Goal: Transaction & Acquisition: Purchase product/service

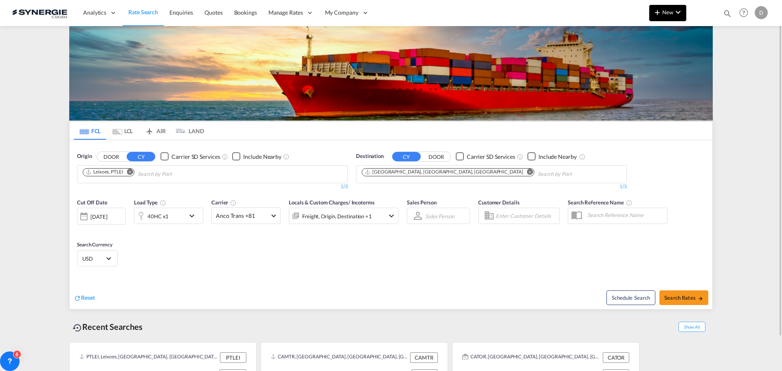
click at [667, 14] on span "New" at bounding box center [668, 12] width 31 height 7
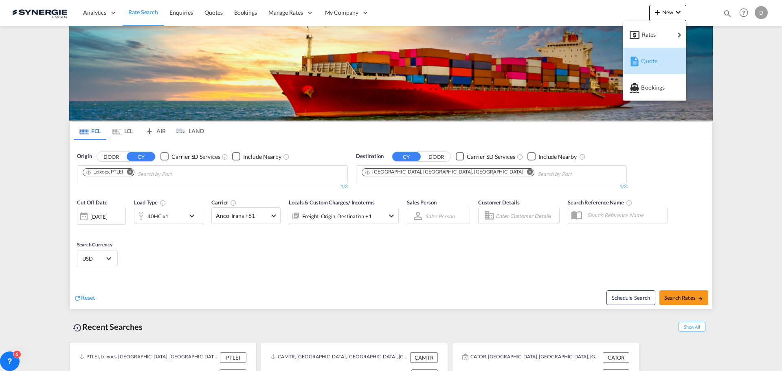
click at [650, 59] on span "Quote" at bounding box center [645, 61] width 9 height 16
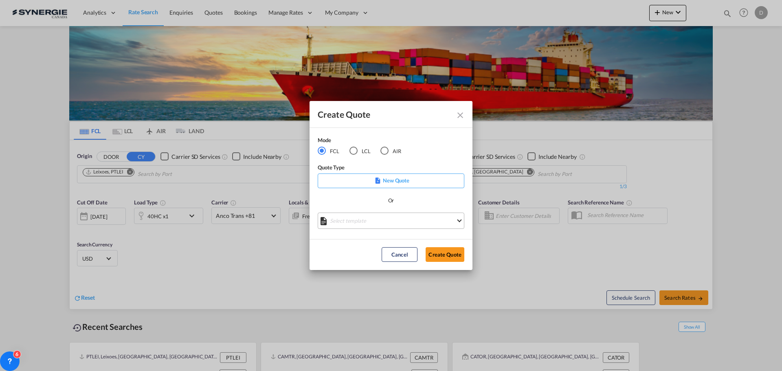
click at [394, 215] on md-select "Select template *NEW* FCL FREEHAND / DAP [PERSON_NAME] | [DATE] *NEW* Import FC…" at bounding box center [391, 221] width 147 height 16
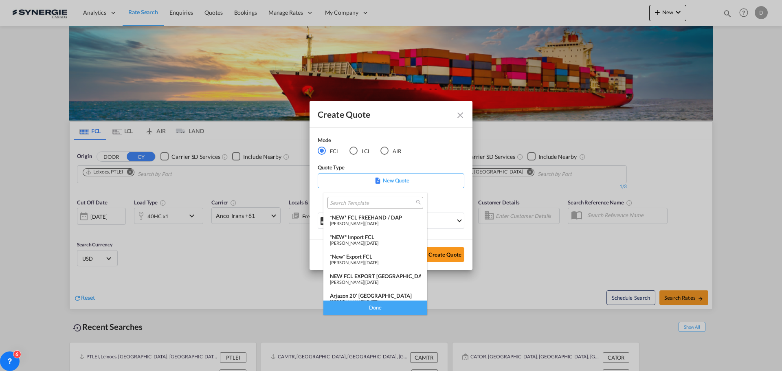
click at [379, 235] on div "*NEW* Import FCL" at bounding box center [375, 237] width 91 height 7
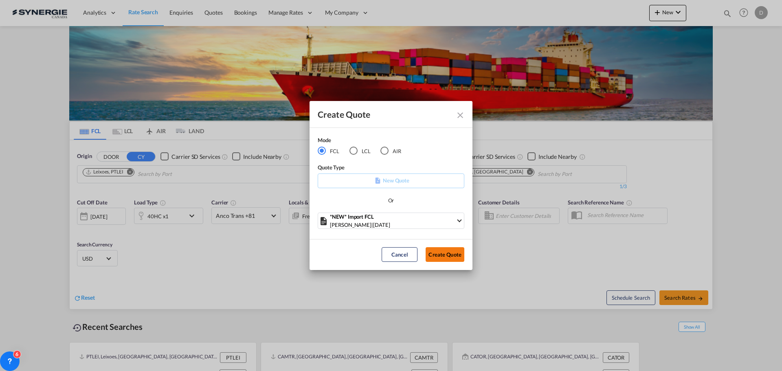
click at [444, 254] on button "Create Quote" at bounding box center [445, 254] width 39 height 15
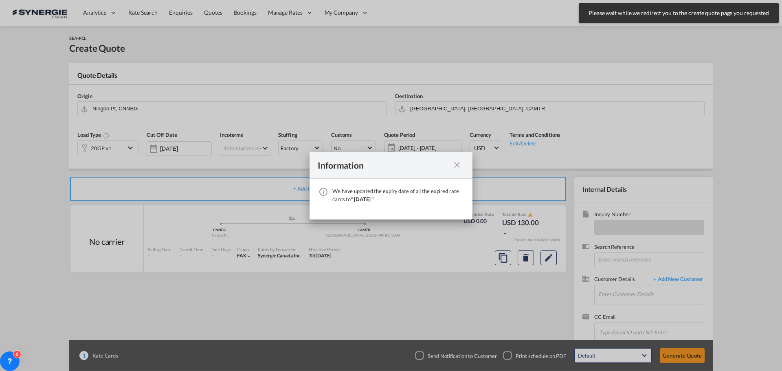
click at [453, 166] on md-icon "icon-close fg-AAA8AD cursor" at bounding box center [457, 165] width 10 height 10
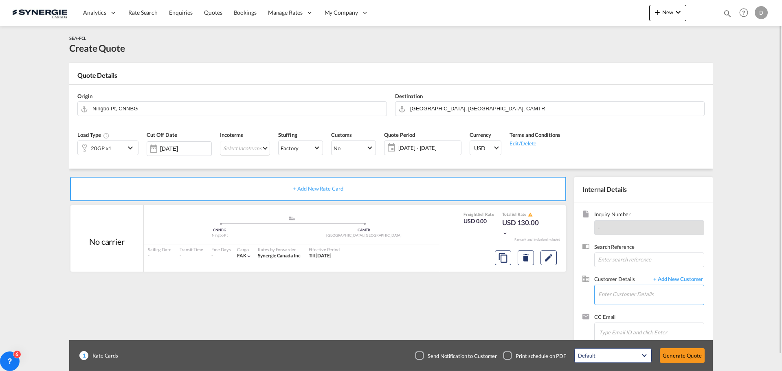
click at [617, 301] on input "Enter Customer Details" at bounding box center [652, 294] width 106 height 18
paste input "[EMAIL_ADDRESS][DOMAIN_NAME]"
click at [620, 274] on div "[PERSON_NAME] [EMAIL_ADDRESS][DOMAIN_NAME] | Machinerie Soudogaz" at bounding box center [651, 274] width 106 height 22
type input "Machinerie Soudogaz, [PERSON_NAME], [EMAIL_ADDRESS][DOMAIN_NAME]"
click at [380, 106] on md-icon "Clear Input" at bounding box center [379, 108] width 9 height 9
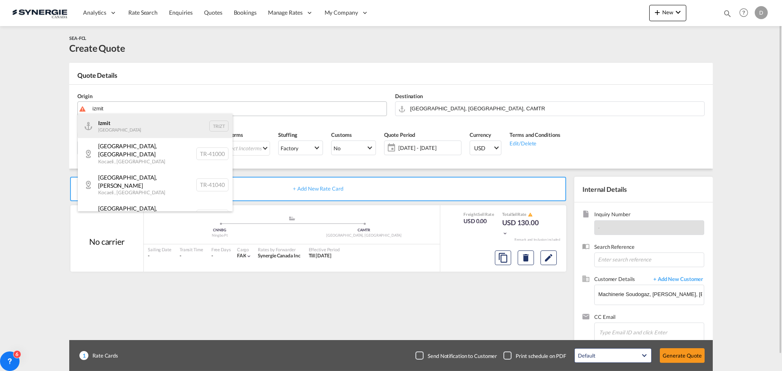
click at [112, 121] on div "Izmit Turkey TRIZT" at bounding box center [155, 126] width 155 height 24
type input "Izmit, TRIZT"
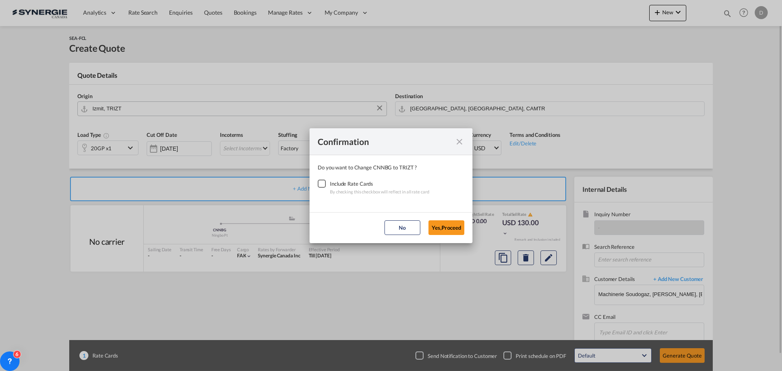
click at [320, 185] on div "Checkbox No Ink" at bounding box center [322, 184] width 8 height 8
click at [451, 230] on button "Yes,Proceed" at bounding box center [447, 227] width 36 height 15
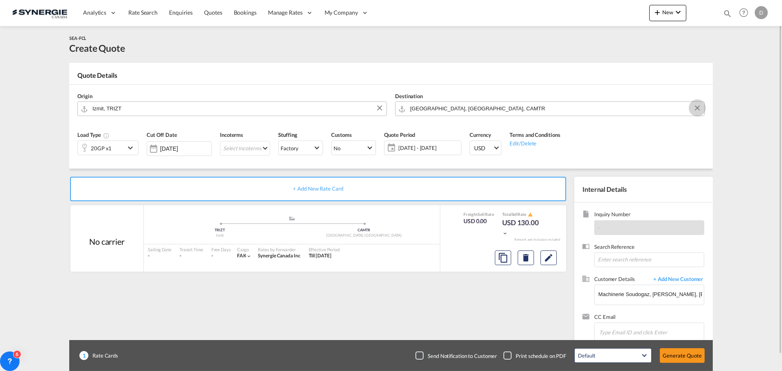
click at [696, 106] on button "Clear Input" at bounding box center [697, 108] width 12 height 12
paste input "St-[PERSON_NAME]"
type input "St-[PERSON_NAME]"
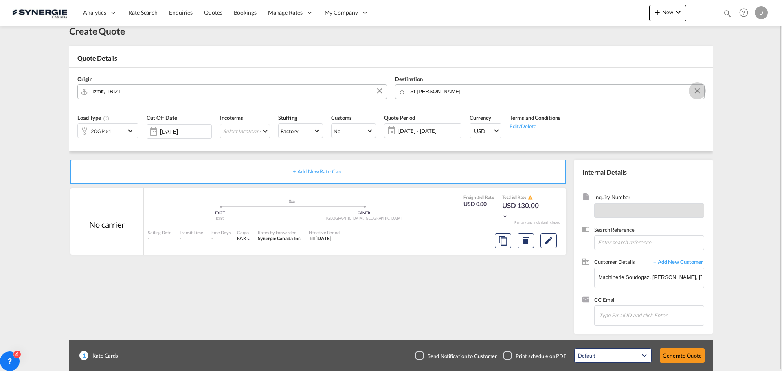
click at [698, 91] on button "Clear Input" at bounding box center [697, 91] width 12 height 12
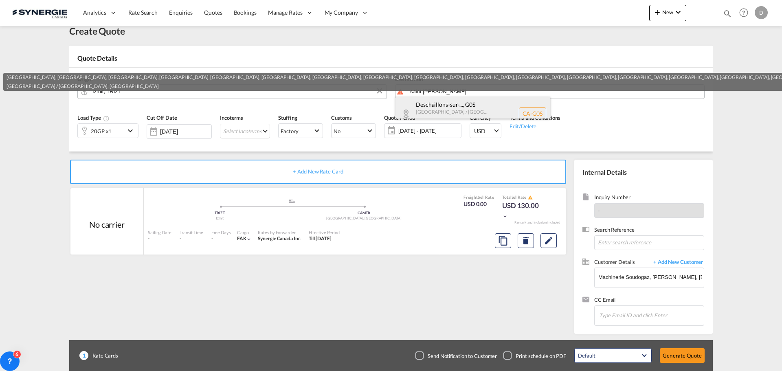
click at [457, 105] on div "Deschaillons-sur-... , G0S [GEOGRAPHIC_DATA] / [GEOGRAPHIC_DATA] [GEOGRAPHIC_DA…" at bounding box center [473, 114] width 155 height 34
type input "CA-G0S, [GEOGRAPHIC_DATA], [GEOGRAPHIC_DATA], [GEOGRAPHIC_DATA], [GEOGRAPHIC_DA…"
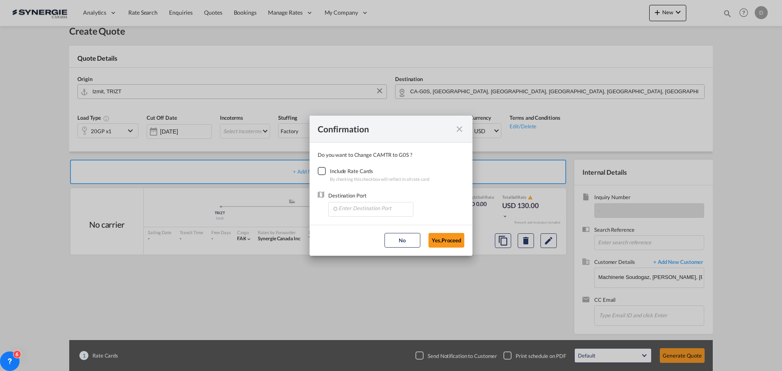
click at [324, 172] on div "Checkbox No Ink" at bounding box center [322, 171] width 8 height 8
click at [366, 211] on input "Enter Destination Port" at bounding box center [372, 209] width 81 height 12
click at [382, 245] on span "CAMTR, [GEOGRAPHIC_DATA], [GEOGRAPHIC_DATA], [GEOGRAPHIC_DATA], [GEOGRAPHIC_DAT…" at bounding box center [498, 246] width 320 height 7
type input "CAMTR, [GEOGRAPHIC_DATA], [GEOGRAPHIC_DATA], [GEOGRAPHIC_DATA], [GEOGRAPHIC_DAT…"
click at [455, 245] on button "Yes,Proceed" at bounding box center [447, 240] width 36 height 15
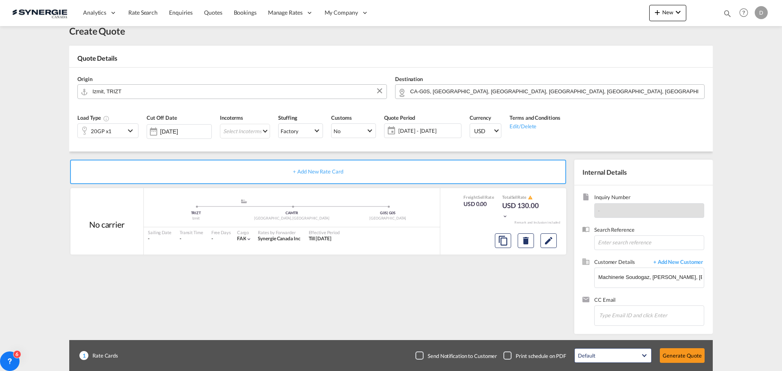
click at [431, 162] on div "+ Add New Rate Card" at bounding box center [318, 172] width 496 height 24
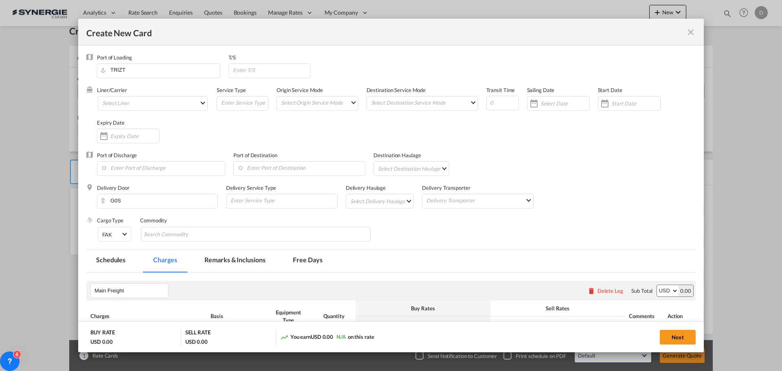
type input "Basic Ocean Freight"
select select "per equipment"
click at [691, 34] on md-icon "icon-close fg-AAA8AD m-0 pointer" at bounding box center [691, 32] width 10 height 10
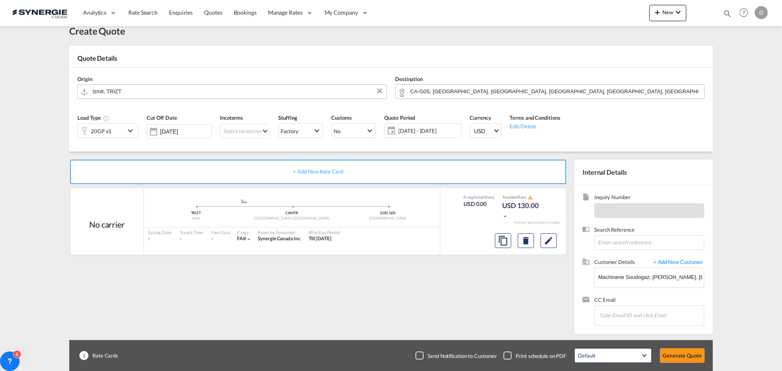
click at [425, 132] on span "[DATE] - [DATE]" at bounding box center [428, 130] width 61 height 7
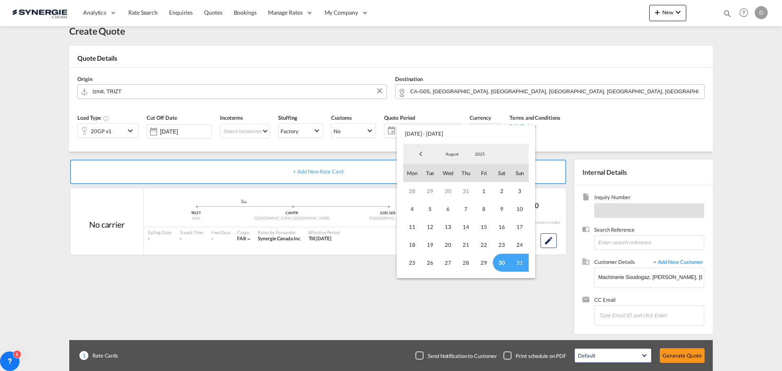
click at [500, 266] on span "30" at bounding box center [502, 263] width 18 height 18
click at [453, 152] on span "August" at bounding box center [452, 154] width 26 height 6
click at [458, 173] on md-option "September" at bounding box center [460, 174] width 55 height 20
click at [517, 209] on span "14" at bounding box center [520, 209] width 18 height 18
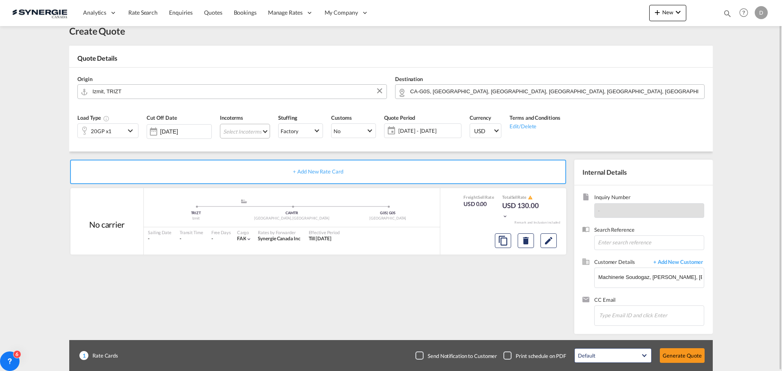
click at [265, 129] on md-select "Select Incoterms CIF - import Cost,Insurance and Freight CPT - export Carrier P…" at bounding box center [245, 131] width 50 height 15
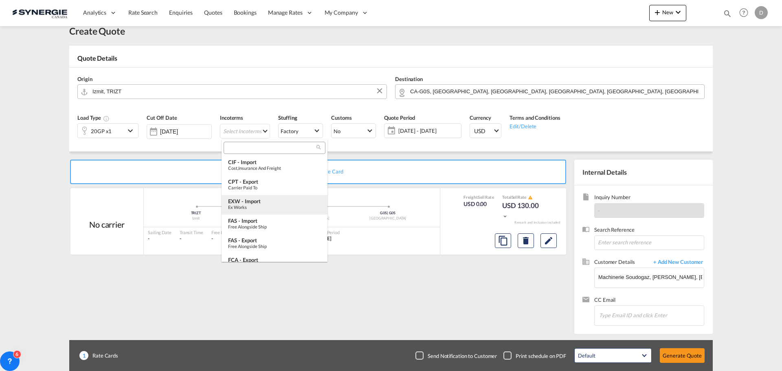
click at [274, 207] on div "Ex Works" at bounding box center [274, 207] width 93 height 5
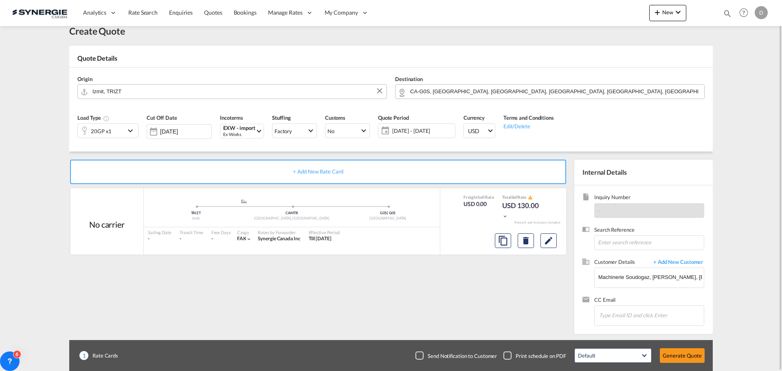
click at [132, 129] on md-icon "icon-chevron-down" at bounding box center [131, 131] width 12 height 10
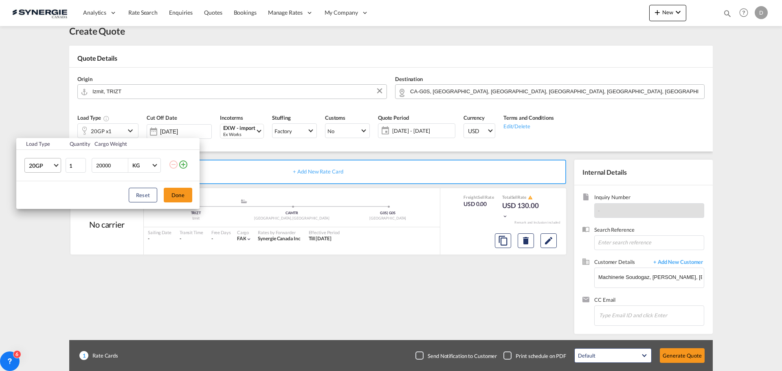
click at [55, 165] on span "Choose: \a20GP" at bounding box center [56, 165] width 4 height 4
click at [45, 200] on md-option "40OT" at bounding box center [49, 200] width 55 height 20
click at [176, 191] on button "Done" at bounding box center [178, 195] width 29 height 15
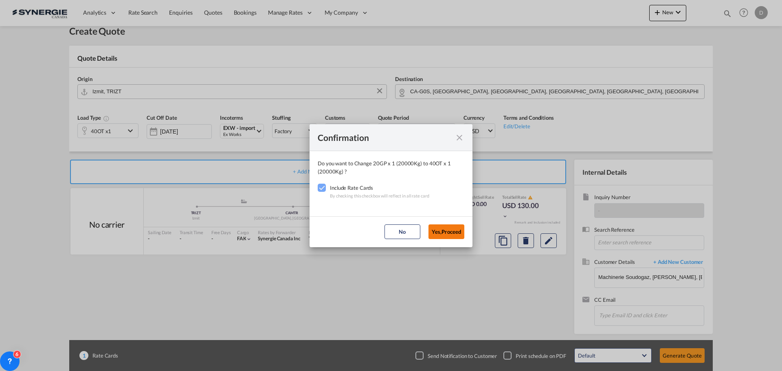
click at [447, 232] on button "Yes,Proceed" at bounding box center [447, 232] width 36 height 15
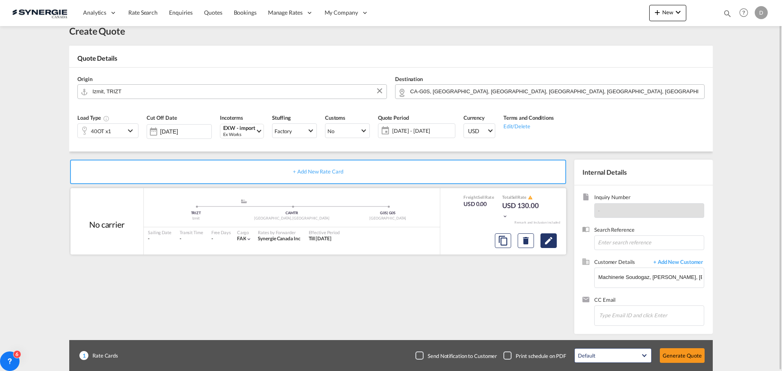
click at [545, 245] on md-icon "Edit" at bounding box center [549, 241] width 10 height 10
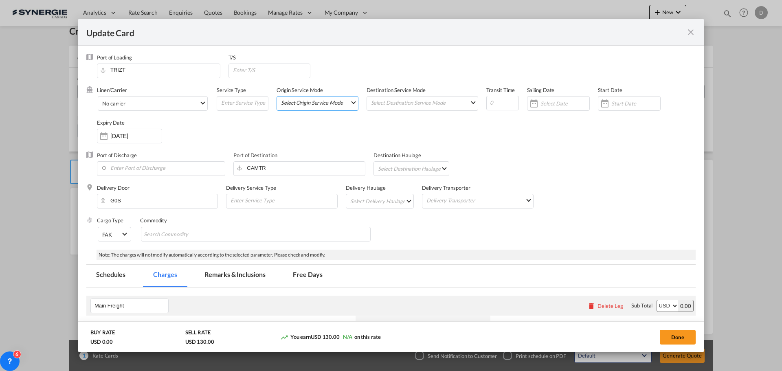
click at [346, 104] on md-select "Select Origin Service Mode SD [GEOGRAPHIC_DATA]" at bounding box center [319, 102] width 78 height 11
drag, startPoint x: 318, startPoint y: 108, endPoint x: 371, endPoint y: 106, distance: 52.6
click at [318, 107] on md-option "SD" at bounding box center [318, 102] width 90 height 20
click at [403, 97] on md-select "Select Destination Service Mode SD [GEOGRAPHIC_DATA]" at bounding box center [424, 103] width 108 height 12
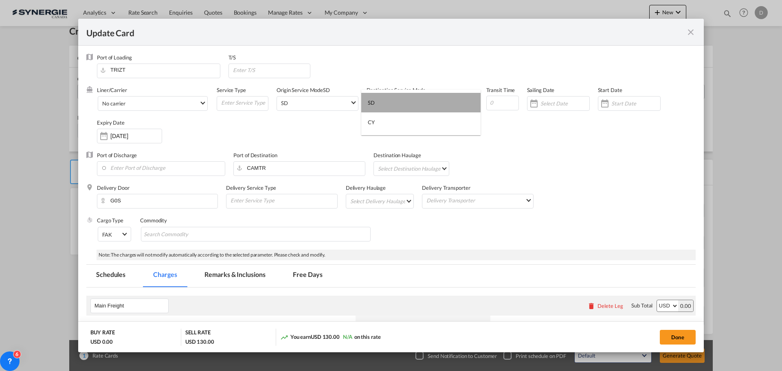
click at [399, 107] on md-option "SD" at bounding box center [420, 103] width 119 height 20
click at [498, 103] on input "Update Card Port ..." at bounding box center [502, 103] width 33 height 15
type input "30"
click at [599, 107] on div "Update Card Port ..." at bounding box center [605, 103] width 13 height 16
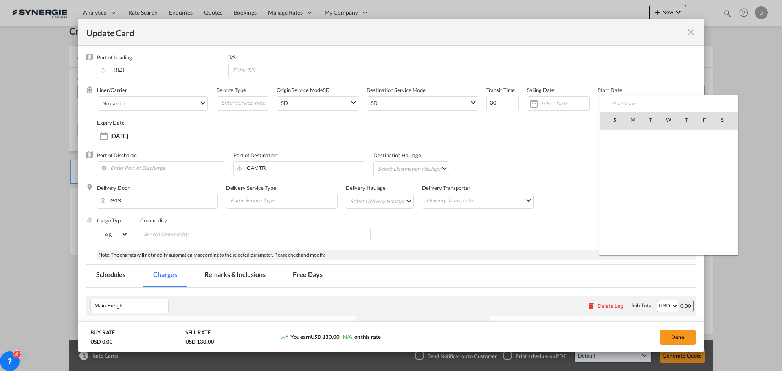
scroll to position [188629, 0]
click at [722, 210] on span "30" at bounding box center [722, 208] width 17 height 17
type input "[DATE]"
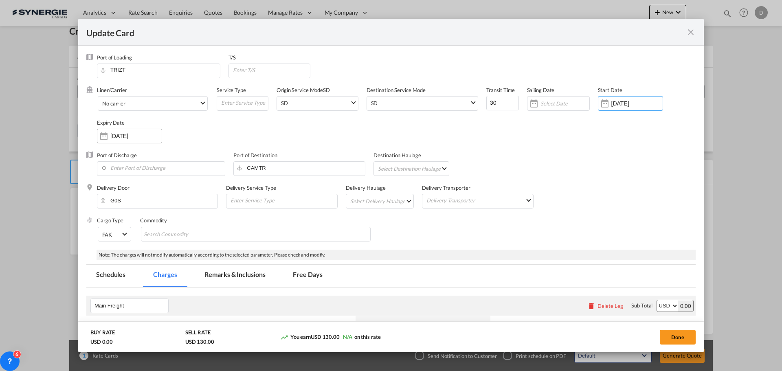
click at [107, 135] on div "Update Card Port ..." at bounding box center [103, 136] width 13 height 16
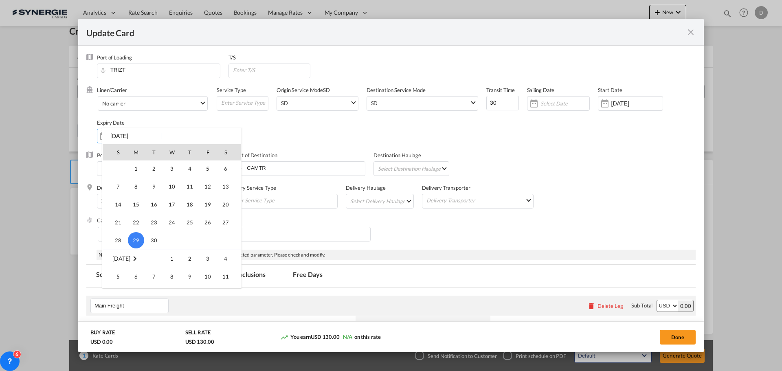
scroll to position [149, 0]
click at [123, 183] on span "14" at bounding box center [118, 183] width 16 height 16
type input "[DATE]"
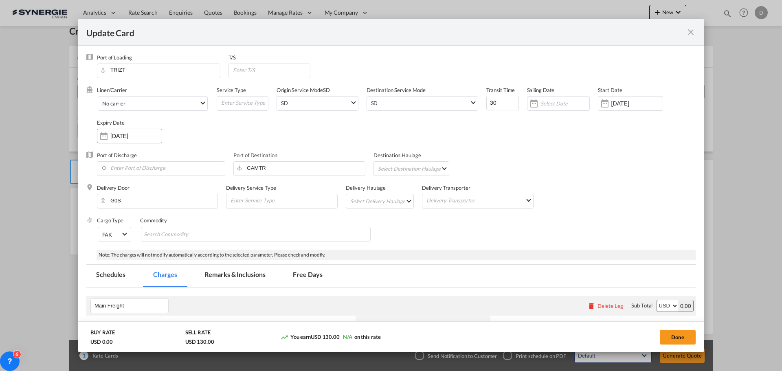
click at [389, 195] on md-select "Select Delivery Haulage rail road barge truck unspecified not available" at bounding box center [382, 200] width 64 height 13
click at [383, 224] on md-option "road" at bounding box center [380, 221] width 76 height 20
click at [197, 233] on input "Search Commodity" at bounding box center [181, 234] width 75 height 13
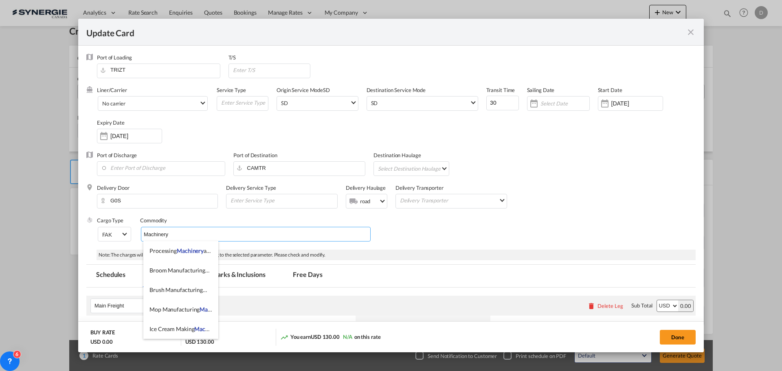
type input "Machinery"
click at [416, 233] on div "Cargo Type FAK FAK GCR GDSM General Cargo Hazardous Cargo Ambient Foodstuff Chi…" at bounding box center [396, 233] width 599 height 33
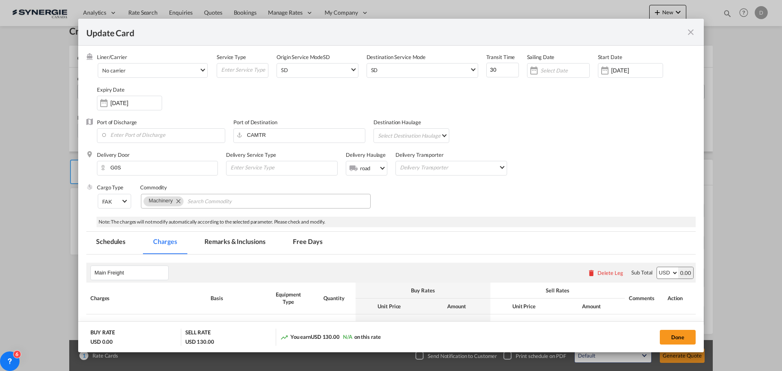
scroll to position [0, 0]
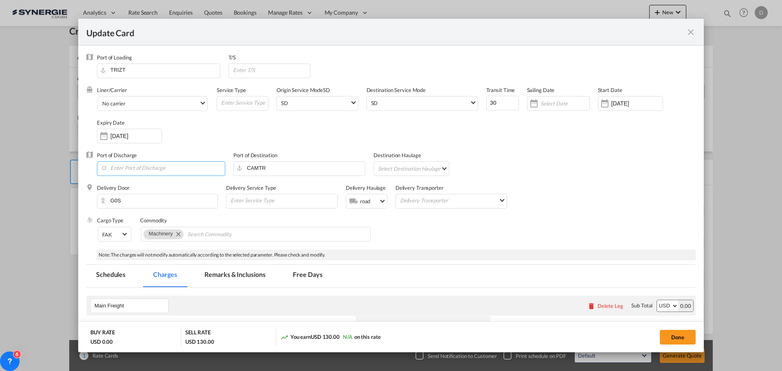
click at [181, 169] on input "Enter Port of Discharge" at bounding box center [163, 168] width 124 height 12
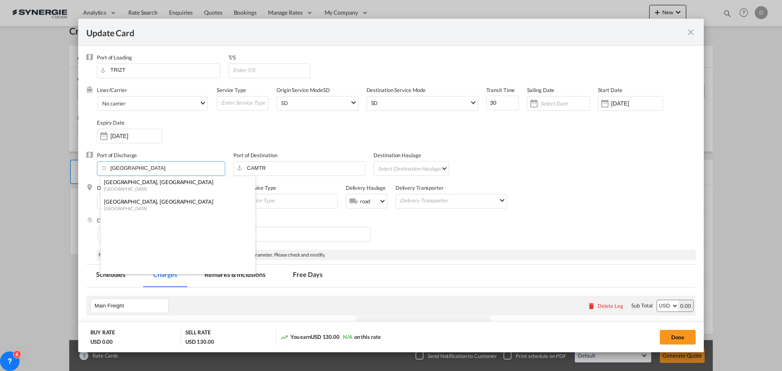
click at [129, 204] on div "[GEOGRAPHIC_DATA], [GEOGRAPHIC_DATA]" at bounding box center [175, 201] width 143 height 7
type input "[GEOGRAPHIC_DATA], [GEOGRAPHIC_DATA], CAMTR"
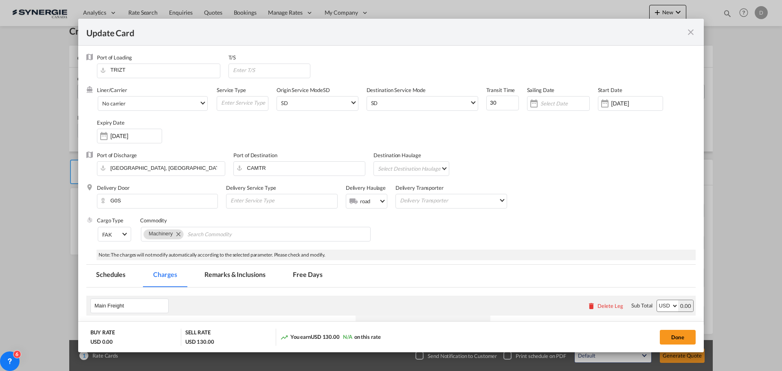
click at [207, 137] on div "Liner/Carrier No carrier 2HM LOGISTICS D.O.O AAXL GLOBAL SHIPPING LINES LLC [PE…" at bounding box center [396, 118] width 599 height 65
click at [196, 101] on span "No carrier" at bounding box center [150, 103] width 97 height 7
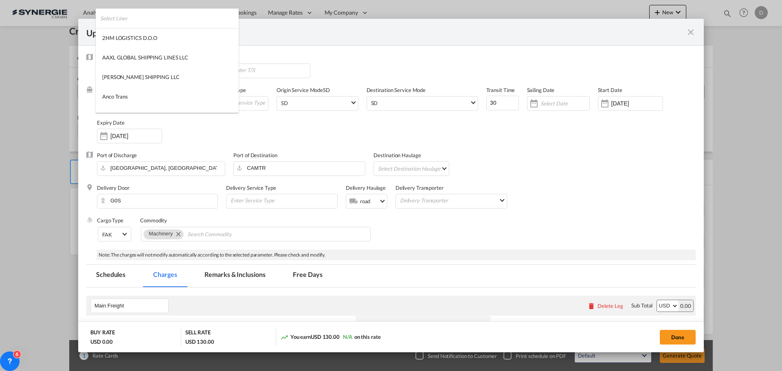
click at [125, 20] on input "search" at bounding box center [169, 19] width 139 height 20
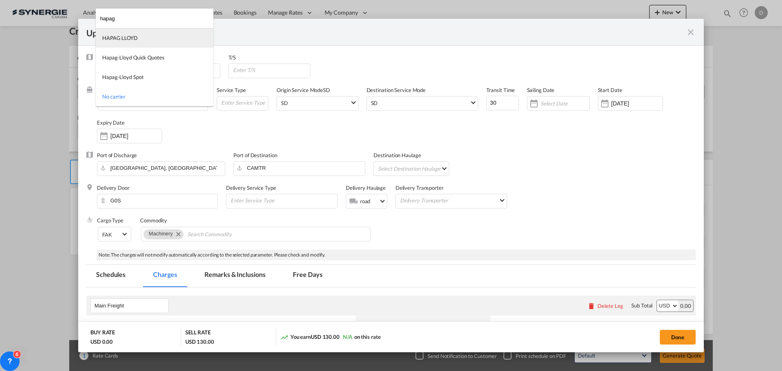
type input "hapag"
click at [134, 36] on div "HAPAG LLOYD" at bounding box center [119, 37] width 35 height 7
click at [558, 161] on div "Port of Discharge [GEOGRAPHIC_DATA], [GEOGRAPHIC_DATA], CAMTR Port of Destinati…" at bounding box center [391, 168] width 610 height 33
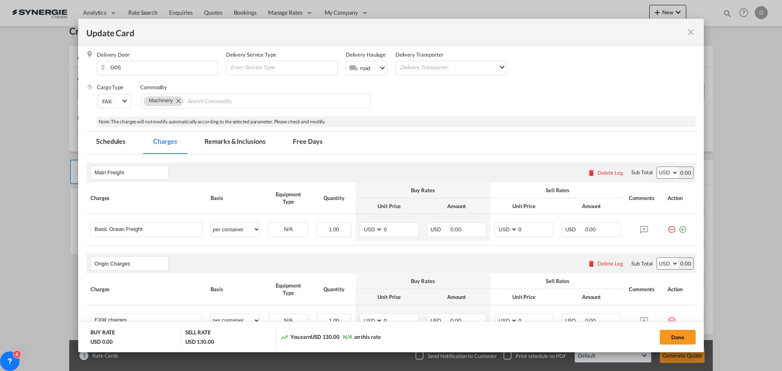
scroll to position [41, 0]
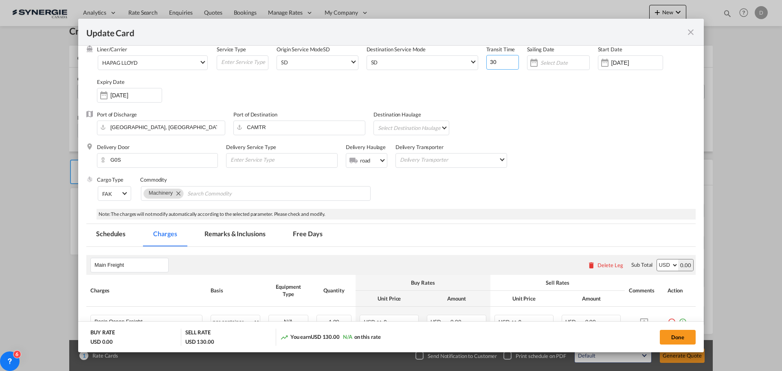
click at [489, 63] on input "30" at bounding box center [502, 62] width 33 height 15
type input "37"
click at [550, 103] on div "Liner/Carrier HAPAG [PERSON_NAME] Service Type Origin Service Mode [GEOGRAPHIC_…" at bounding box center [396, 78] width 599 height 65
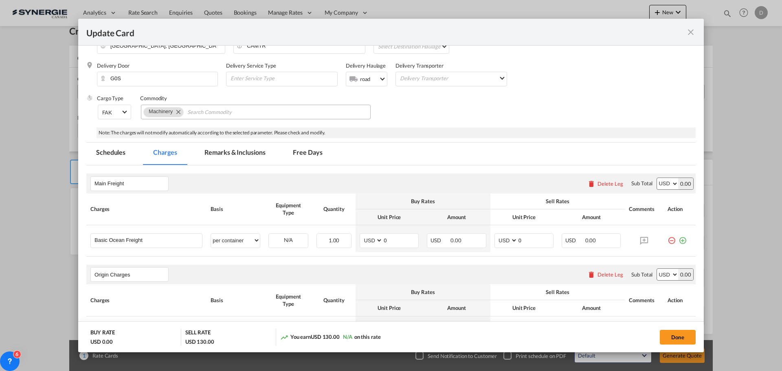
scroll to position [0, 0]
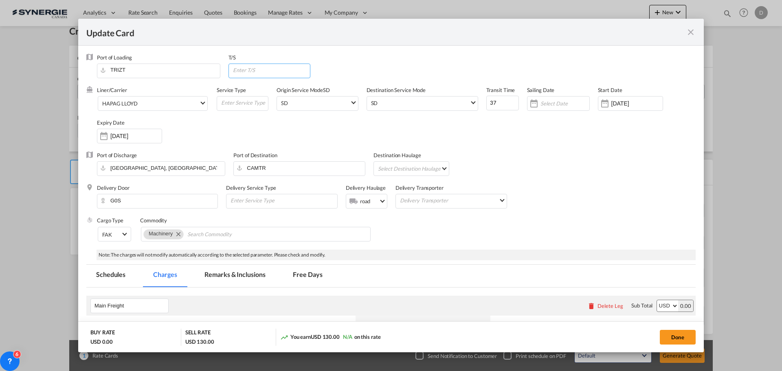
click at [260, 66] on input "Update Card Port ..." at bounding box center [271, 70] width 78 height 12
type input "[GEOGRAPHIC_DATA]"
click at [589, 203] on div "Delivery Door G0S Delivery Service Type Delivery Haulage .a{fill:#aaa8ad;} road…" at bounding box center [396, 200] width 599 height 33
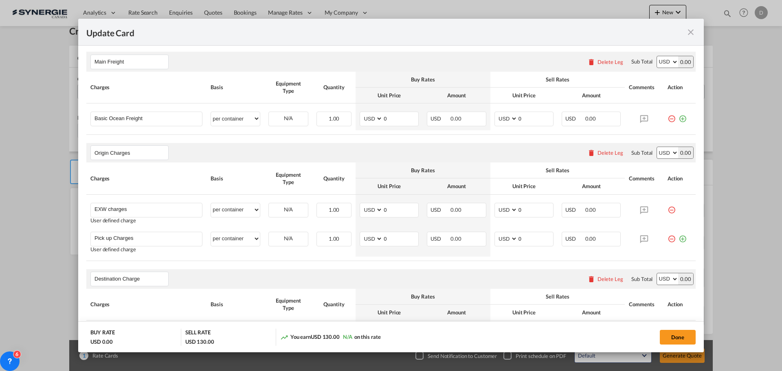
scroll to position [244, 0]
drag, startPoint x: 392, startPoint y: 119, endPoint x: 383, endPoint y: 157, distance: 38.4
click at [377, 120] on md-input-container "AED AFN ALL AMD ANG AOA ARS AUD AWG AZN BAM BBD BDT BGN BHD BIF BMD BND [PERSON…" at bounding box center [389, 118] width 59 height 15
type input "6185"
type input "6500"
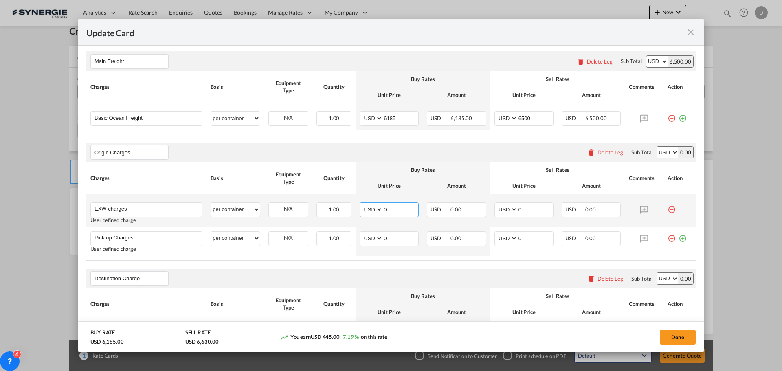
drag, startPoint x: 382, startPoint y: 209, endPoint x: 393, endPoint y: 209, distance: 11.4
click at [393, 209] on input "0" at bounding box center [400, 209] width 35 height 12
type input "785"
type input "850"
click at [133, 209] on input "EXW charges" at bounding box center [149, 209] width 108 height 12
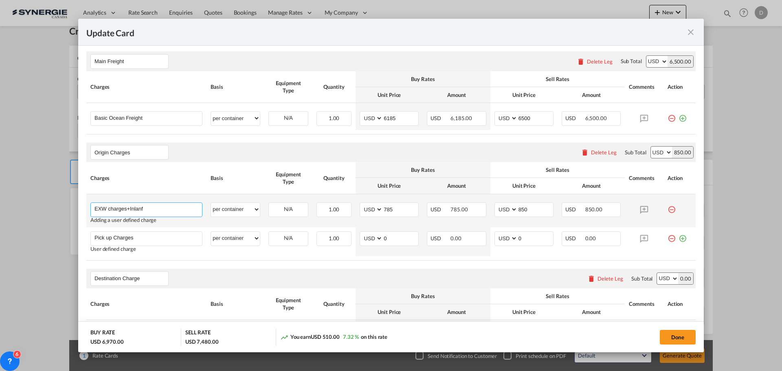
click at [163, 207] on input "EXW charges+Inlanf" at bounding box center [149, 209] width 108 height 12
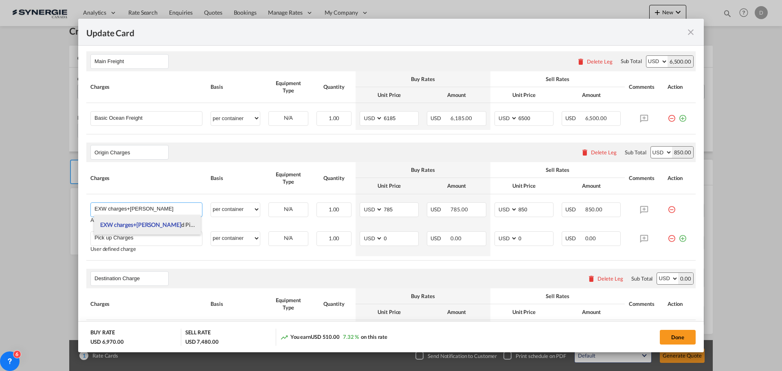
click at [170, 223] on li "EXW charges+Inlan d Pickup" at bounding box center [147, 225] width 107 height 20
type input "EXW charges+Inland Pickup"
type input "0"
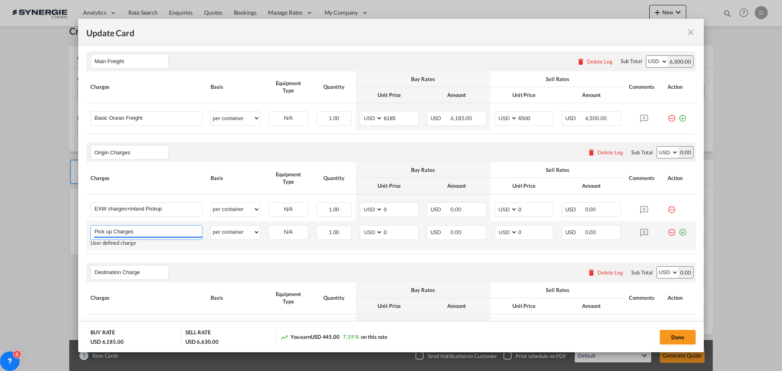
click at [140, 232] on input "Pick up Charges" at bounding box center [149, 232] width 108 height 12
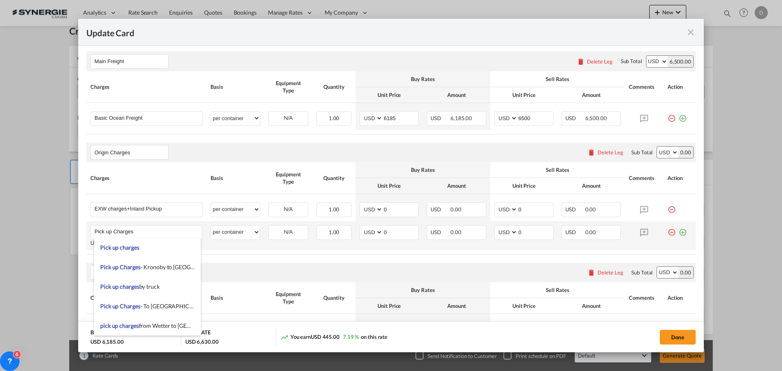
click at [668, 232] on md-icon "icon-minus-circle-outline red-400-fg" at bounding box center [672, 229] width 8 height 8
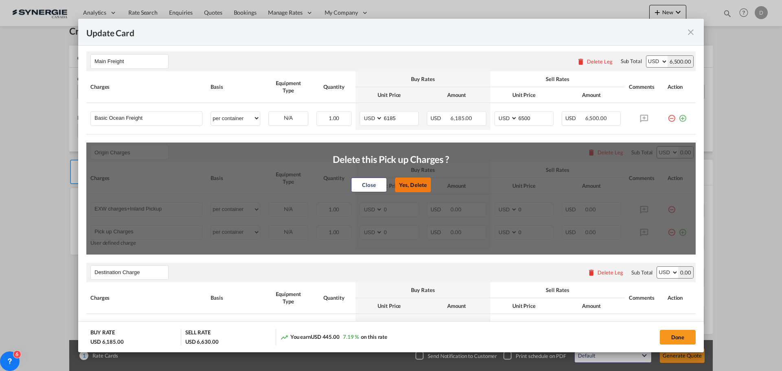
click at [419, 181] on button "Yes, Delete" at bounding box center [413, 185] width 36 height 15
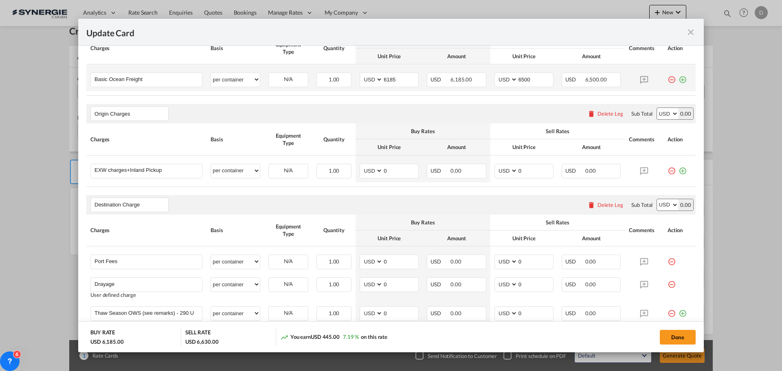
scroll to position [285, 0]
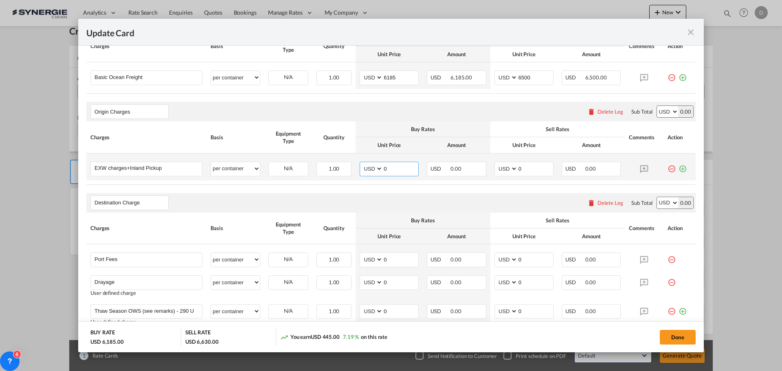
drag, startPoint x: 382, startPoint y: 168, endPoint x: 395, endPoint y: 168, distance: 13.0
click at [395, 168] on input "0" at bounding box center [400, 168] width 35 height 12
type input "785"
type input "850"
select select "per container"
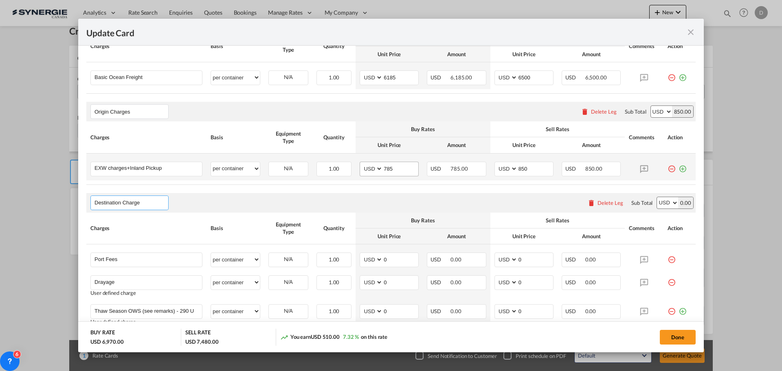
select select "per container"
click at [465, 189] on rate-modification "Main Freight Please enter leg name Leg Name Already Exists Delete Leg Sub Total…" at bounding box center [391, 319] width 610 height 635
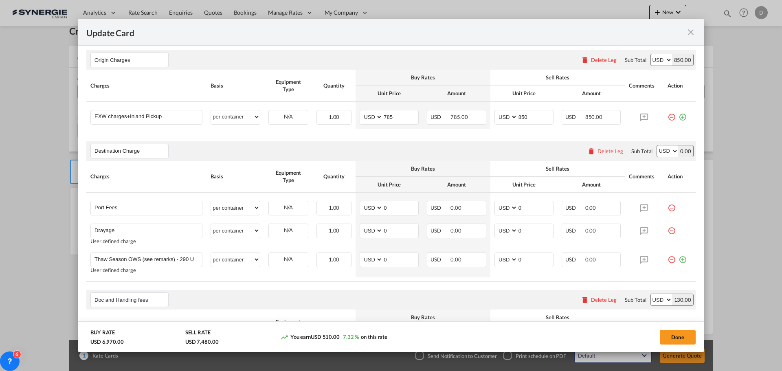
scroll to position [367, 0]
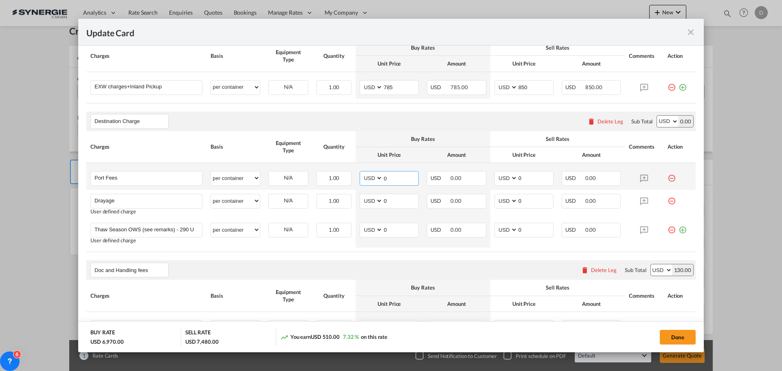
click at [384, 178] on input "0" at bounding box center [400, 178] width 35 height 12
type input "50"
type input "65"
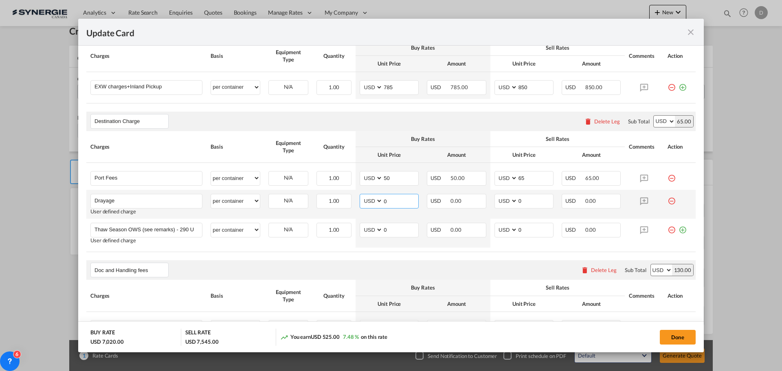
drag, startPoint x: 382, startPoint y: 201, endPoint x: 386, endPoint y: 203, distance: 4.3
click at [386, 203] on input "0" at bounding box center [400, 200] width 35 height 12
type input "928"
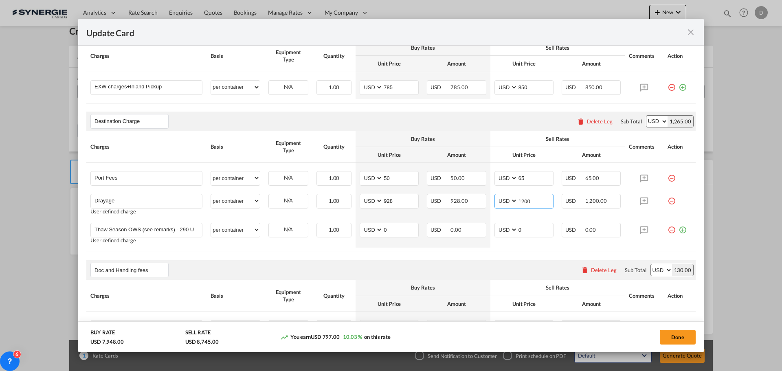
type input "1200"
click at [385, 258] on rate-modification "Main Freight Please enter leg name Leg Name Already Exists Delete Leg Sub Total…" at bounding box center [391, 238] width 610 height 635
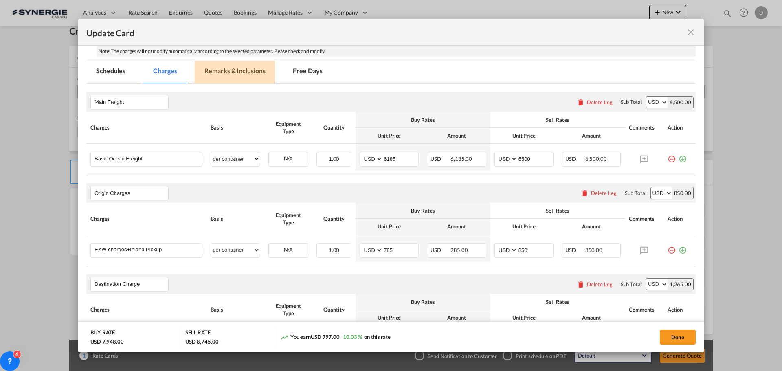
click at [255, 70] on md-tab-item "Remarks & Inclusions" at bounding box center [235, 72] width 80 height 22
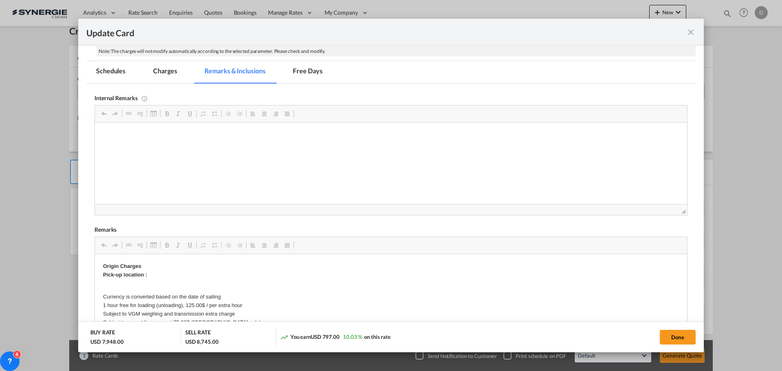
scroll to position [0, 0]
drag, startPoint x: 114, startPoint y: 133, endPoint x: 133, endPoint y: 156, distance: 29.8
click at [133, 156] on html "Former Lojistik / [URL][DOMAIN_NAME]" at bounding box center [391, 142] width 592 height 39
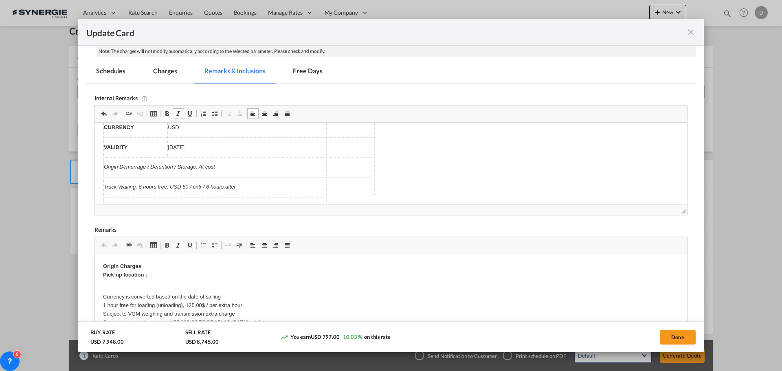
scroll to position [394, 0]
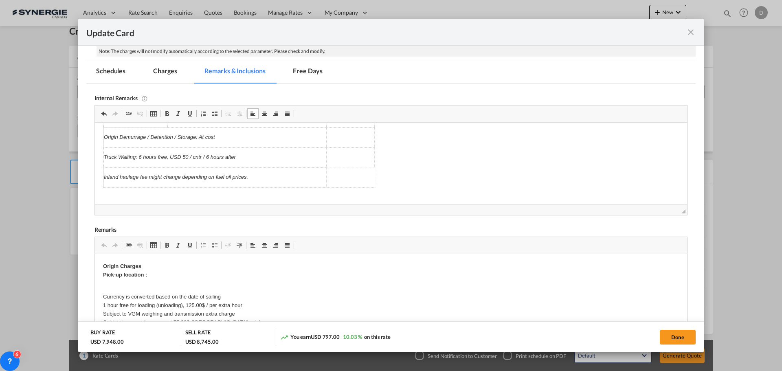
scroll to position [426, 0]
click at [131, 200] on p "GT Group / [URL][DOMAIN_NAME]" at bounding box center [391, 204] width 576 height 9
click at [131, 200] on p "GT Group /" at bounding box center [391, 204] width 576 height 9
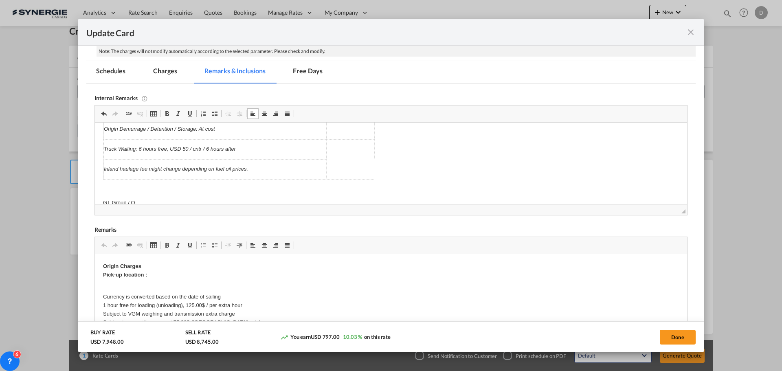
click at [142, 199] on p "GT Group / Q" at bounding box center [391, 203] width 576 height 9
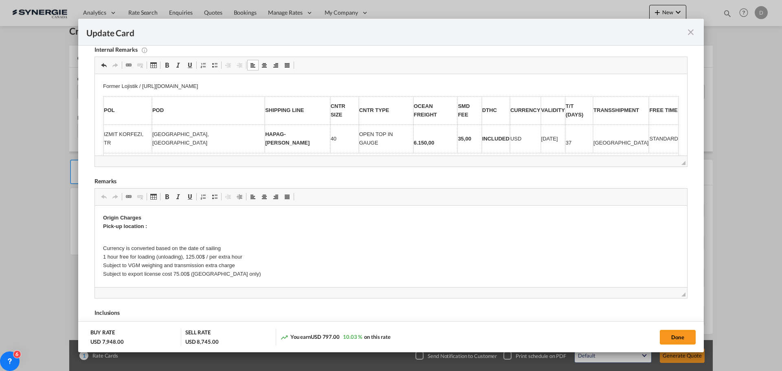
scroll to position [262, 0]
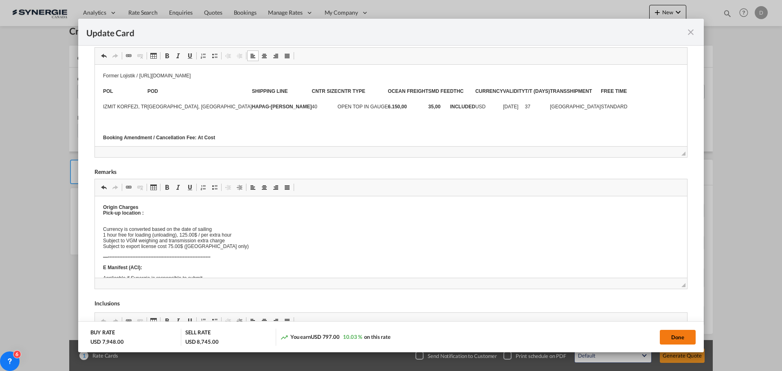
click at [680, 338] on button "Done" at bounding box center [678, 337] width 36 height 15
type input "[DATE]"
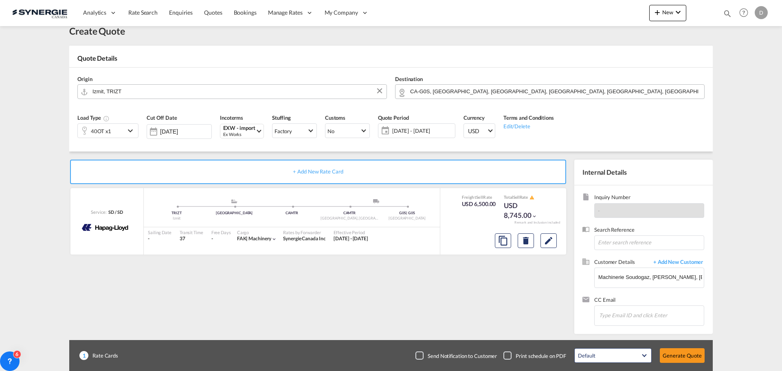
scroll to position [125, 0]
click at [549, 242] on md-icon "Edit" at bounding box center [549, 241] width 10 height 10
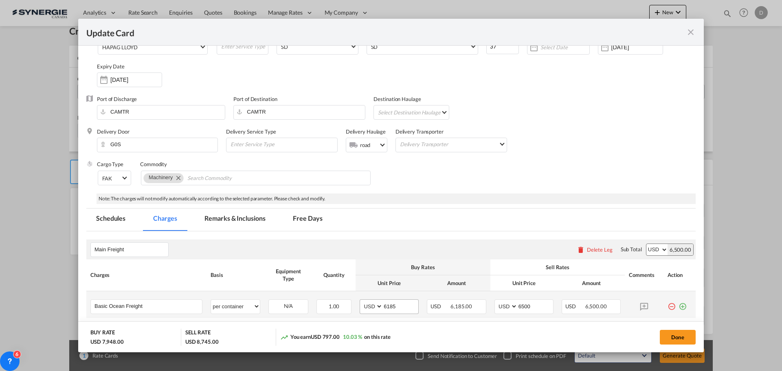
scroll to position [163, 0]
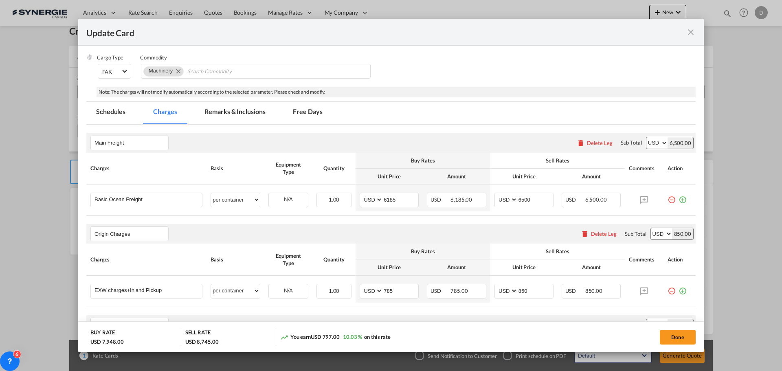
click at [245, 112] on md-tab-item "Remarks & Inclusions" at bounding box center [235, 113] width 80 height 22
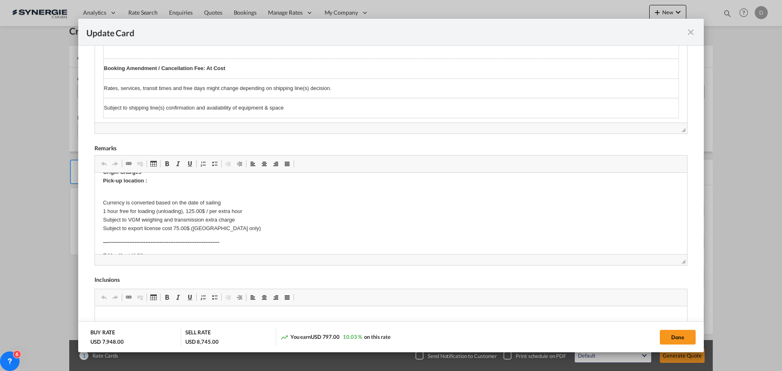
scroll to position [0, 0]
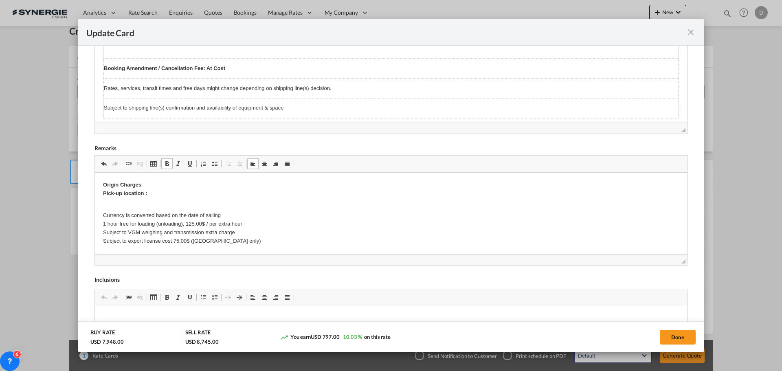
click at [163, 192] on p "Origin Charges Pick-up location :" at bounding box center [391, 189] width 576 height 17
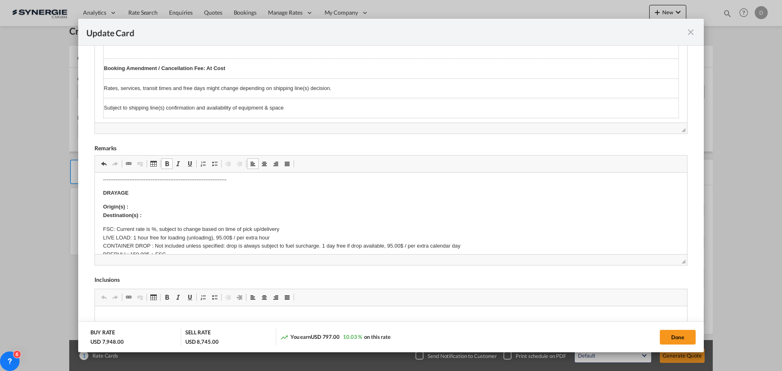
scroll to position [204, 0]
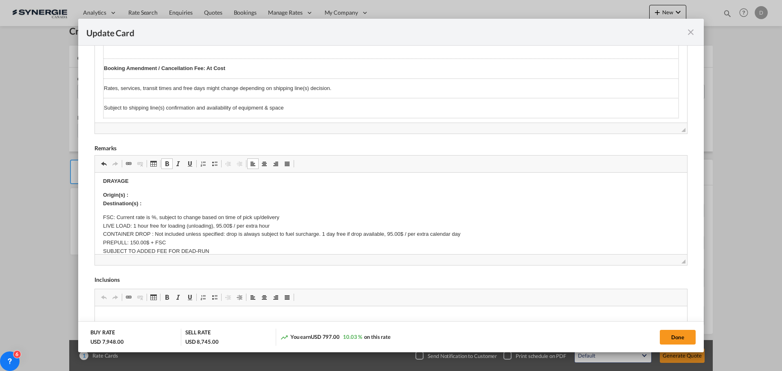
click at [145, 194] on body "Origin Charges Pick-up location : [GEOGRAPHIC_DATA]. İsimsiz 837. [GEOGRAPHIC_D…" at bounding box center [391, 266] width 576 height 578
click at [146, 195] on strong "Origin(s) : Montrel CY Destination(s) :" at bounding box center [130, 199] width 55 height 15
click at [152, 203] on p "Origin(s) : Montreal CY Destination(s) :" at bounding box center [391, 199] width 576 height 17
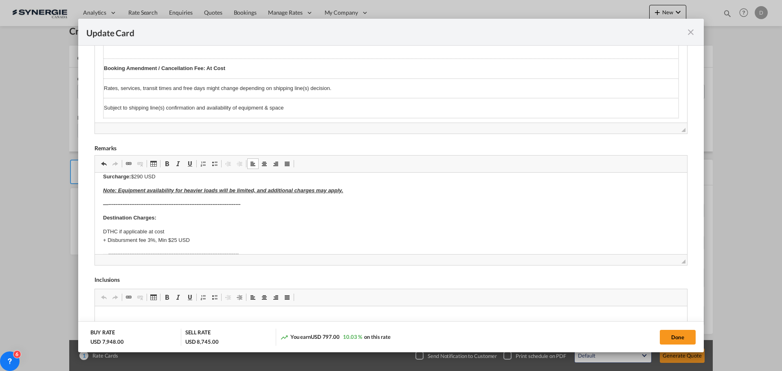
scroll to position [448, 0]
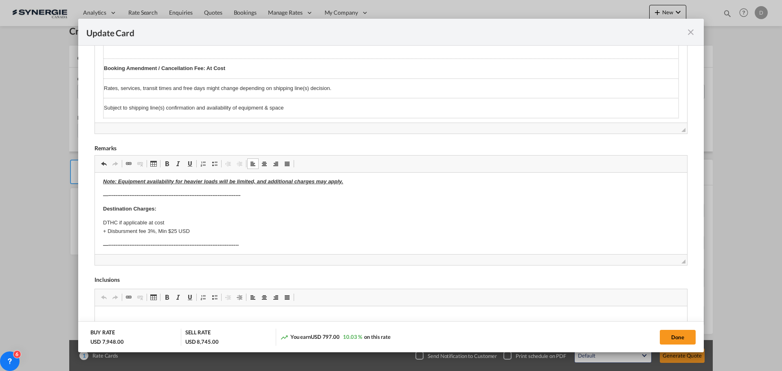
click at [668, 335] on button "Done" at bounding box center [678, 337] width 36 height 15
type input "[DATE]"
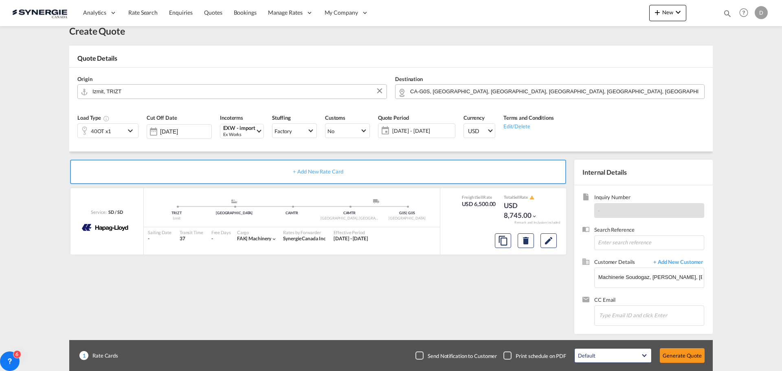
scroll to position [125, 0]
click at [685, 355] on button "Generate Quote" at bounding box center [682, 355] width 45 height 15
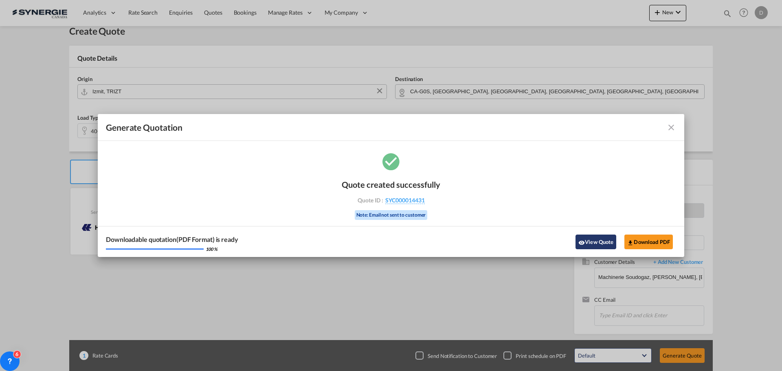
click at [598, 244] on button "View Quote" at bounding box center [596, 242] width 41 height 15
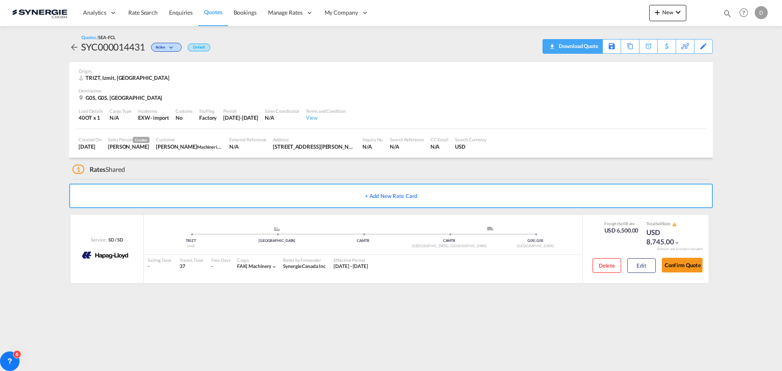
click at [592, 49] on div "Download Quote" at bounding box center [578, 46] width 42 height 13
click at [674, 12] on md-icon "icon-chevron-down" at bounding box center [679, 12] width 10 height 10
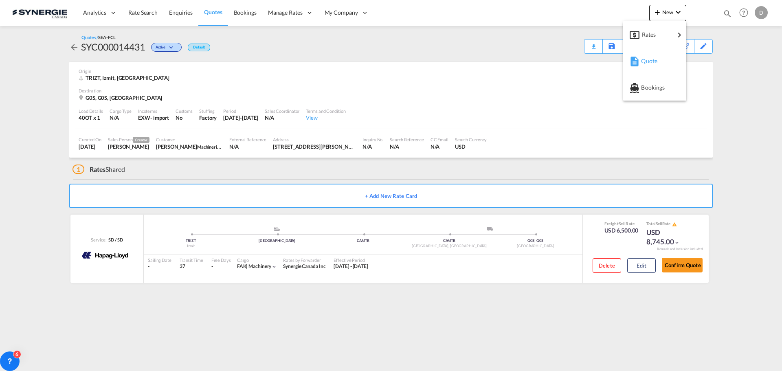
click at [642, 61] on span "Quote" at bounding box center [645, 61] width 9 height 16
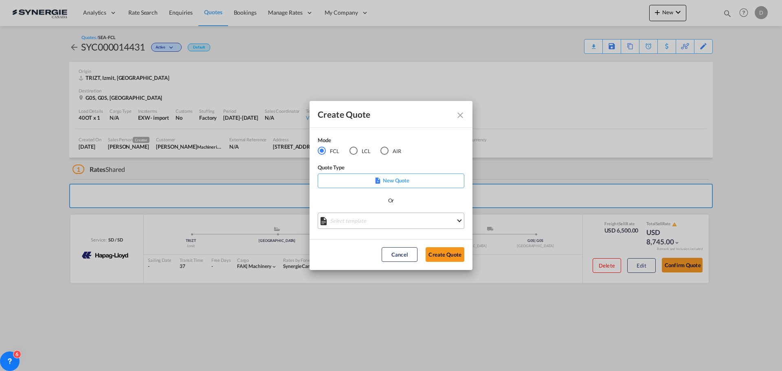
click at [399, 218] on md-select "Select template *NEW* FCL FREEHAND / DAP [PERSON_NAME] | [DATE] *NEW* Import FC…" at bounding box center [391, 221] width 147 height 16
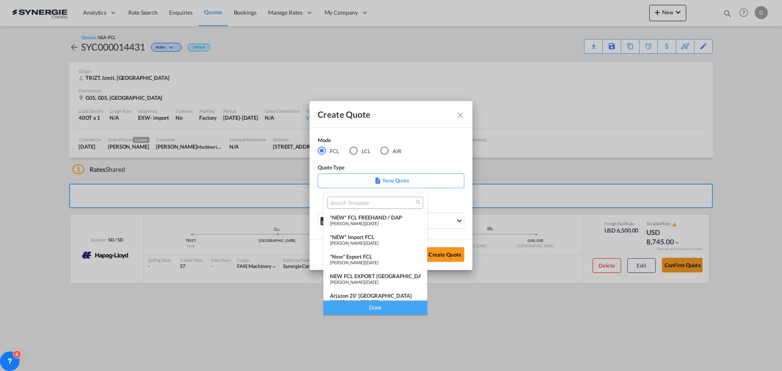
click at [360, 259] on div "*New* Export FCL" at bounding box center [375, 256] width 91 height 7
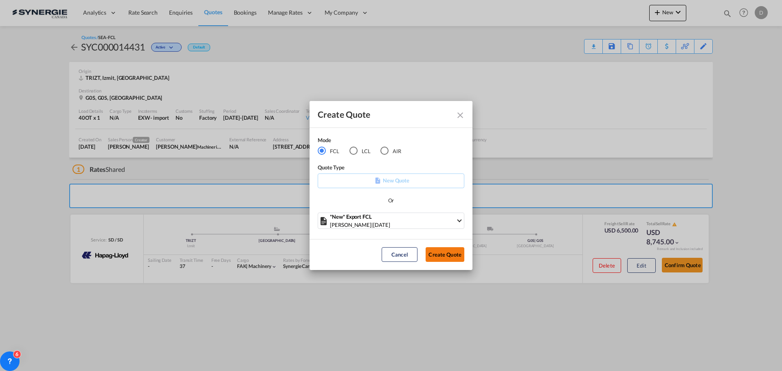
click at [438, 255] on button "Create Quote" at bounding box center [445, 254] width 39 height 15
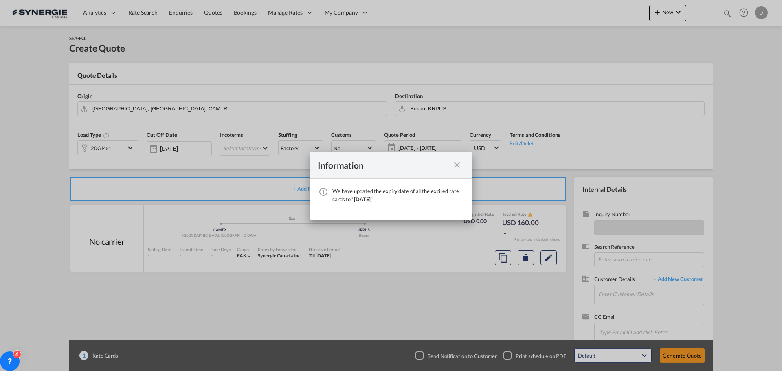
click at [457, 163] on md-icon "icon-close fg-AAA8AD cursor" at bounding box center [457, 165] width 10 height 10
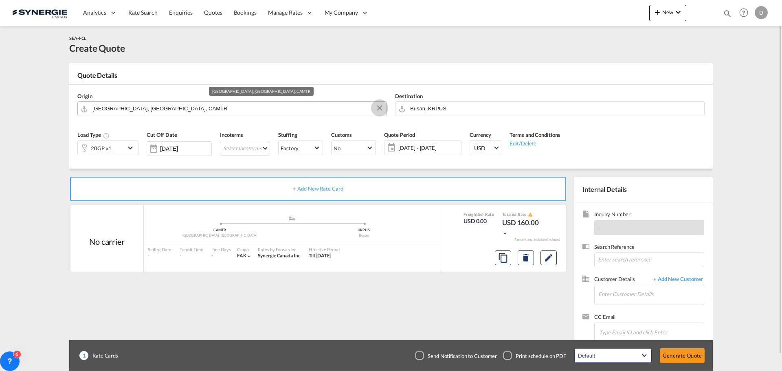
click at [380, 107] on button "Clear Input" at bounding box center [380, 108] width 12 height 12
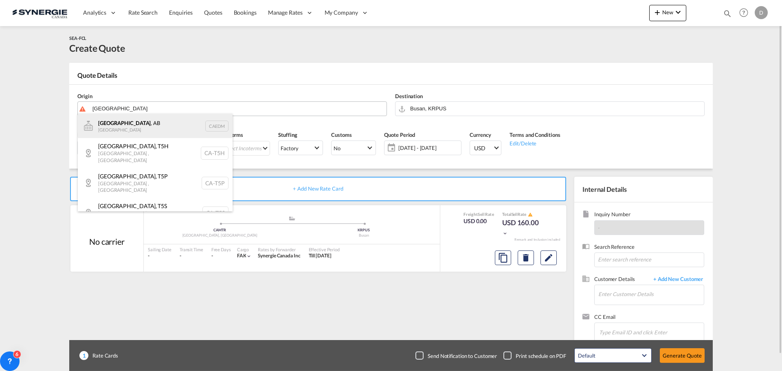
click at [130, 123] on div "[GEOGRAPHIC_DATA] , AB Canada CAEDM" at bounding box center [155, 126] width 155 height 24
type input "[GEOGRAPHIC_DATA], [GEOGRAPHIC_DATA], CAEDM"
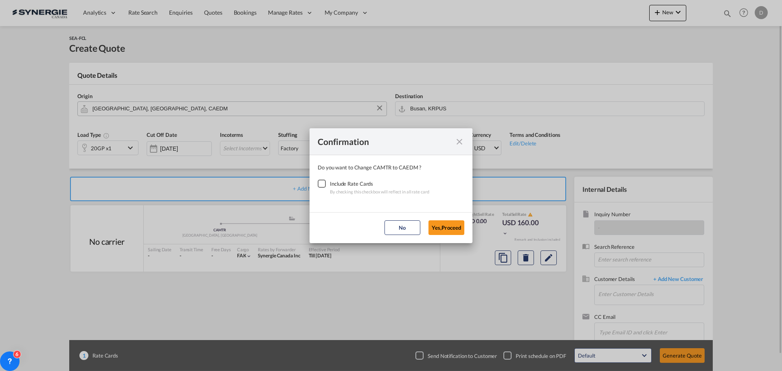
click at [318, 183] on div "Checkbox No Ink" at bounding box center [322, 184] width 8 height 8
click at [447, 229] on button "Yes,Proceed" at bounding box center [447, 227] width 36 height 15
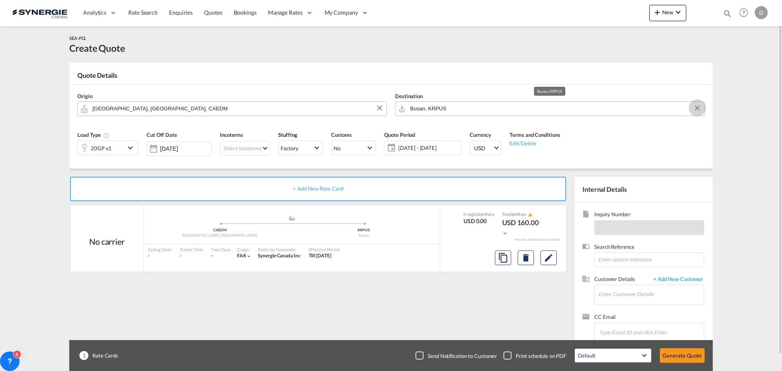
click at [696, 110] on button "Clear Input" at bounding box center [697, 108] width 12 height 12
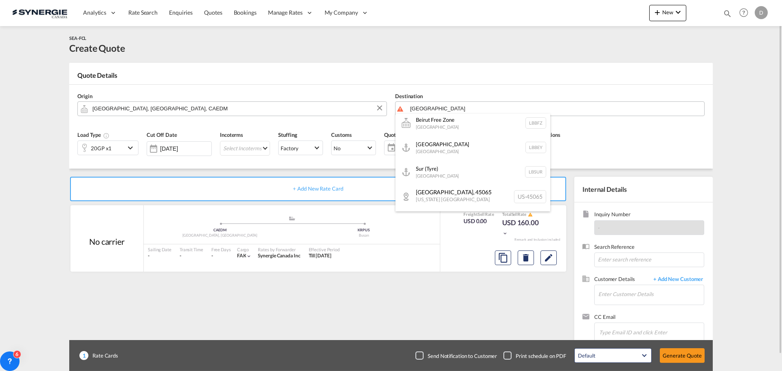
scroll to position [81, 0]
click at [440, 144] on div "Beirut [GEOGRAPHIC_DATA] LBBEY" at bounding box center [473, 147] width 155 height 24
type input "[GEOGRAPHIC_DATA], LBBEY"
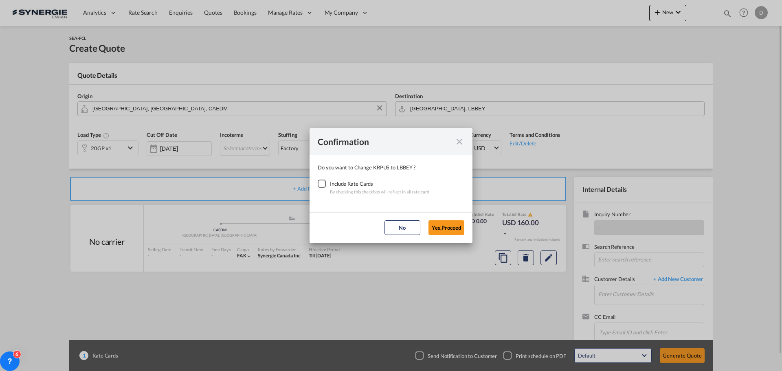
click at [320, 181] on div "Checkbox No Ink" at bounding box center [322, 184] width 8 height 8
click at [436, 230] on button "Yes,Proceed" at bounding box center [447, 227] width 36 height 15
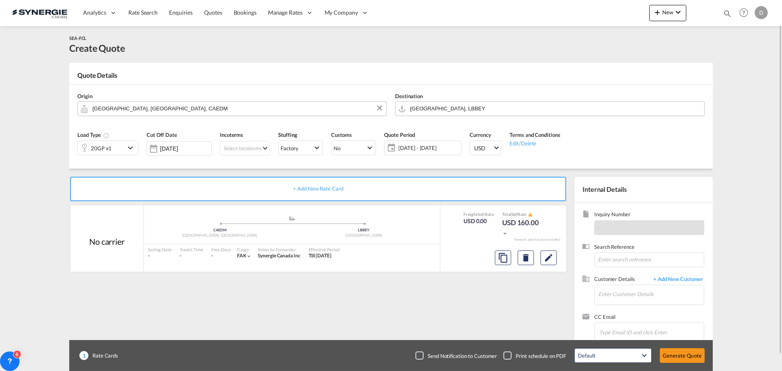
click at [131, 147] on md-icon "icon-chevron-down" at bounding box center [131, 148] width 12 height 10
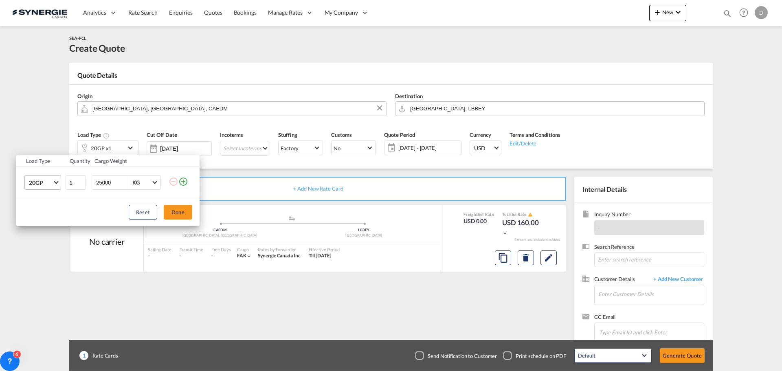
click at [53, 182] on md-select-value "20GP" at bounding box center [44, 183] width 33 height 14
click at [44, 220] on md-option "40HC" at bounding box center [49, 222] width 55 height 20
click at [106, 184] on input "25000" at bounding box center [111, 183] width 33 height 14
type input "22000"
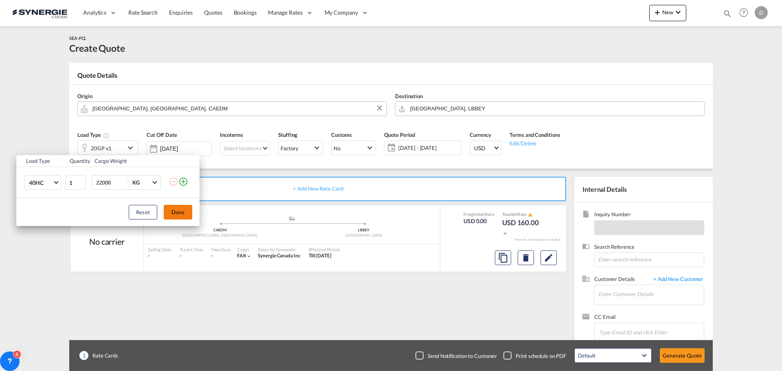
click at [182, 212] on button "Done" at bounding box center [178, 212] width 29 height 15
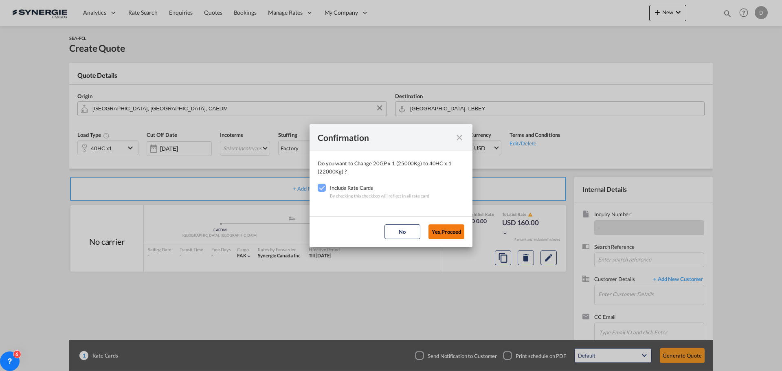
click at [440, 231] on button "Yes,Proceed" at bounding box center [447, 232] width 36 height 15
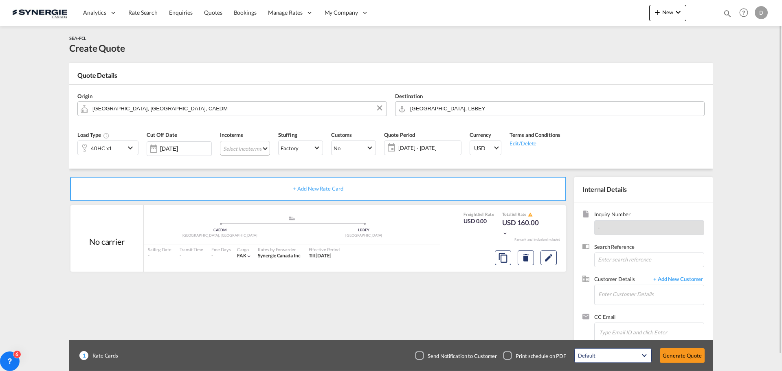
click at [265, 148] on md-select "Select Incoterms CIF - import Cost,Insurance and Freight CPT - export Carrier P…" at bounding box center [245, 148] width 50 height 15
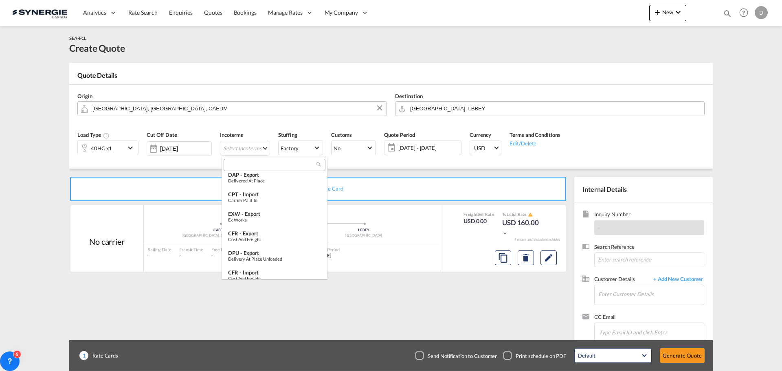
scroll to position [285, 0]
click at [264, 215] on div "Ex Works" at bounding box center [274, 212] width 93 height 5
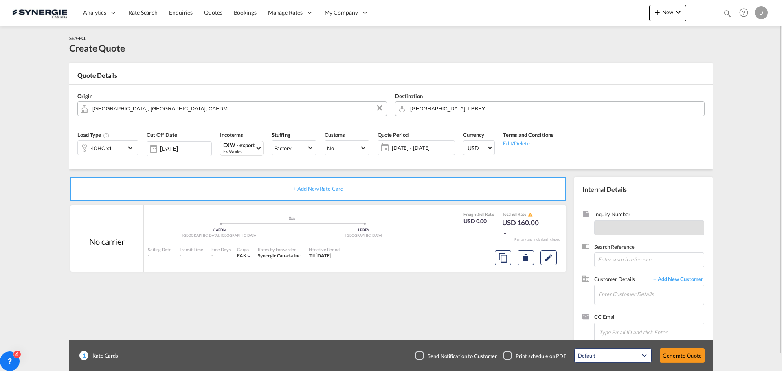
click at [422, 146] on span "[DATE] - [DATE]" at bounding box center [422, 147] width 61 height 7
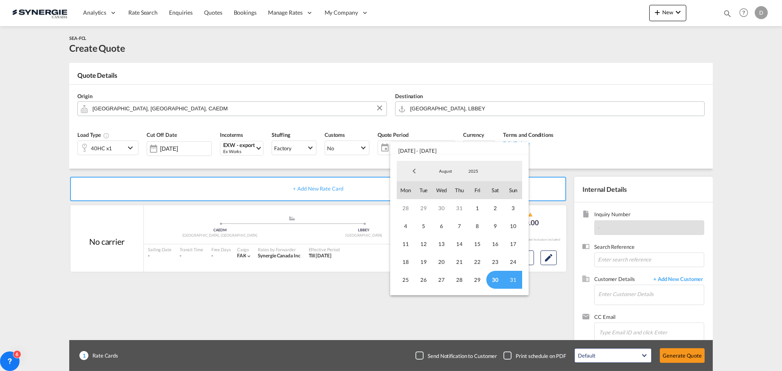
click at [493, 279] on span "30" at bounding box center [495, 280] width 18 height 18
click at [451, 170] on span "August" at bounding box center [446, 171] width 26 height 6
click at [440, 194] on md-option "September" at bounding box center [453, 191] width 55 height 20
click at [511, 224] on span "14" at bounding box center [513, 226] width 18 height 18
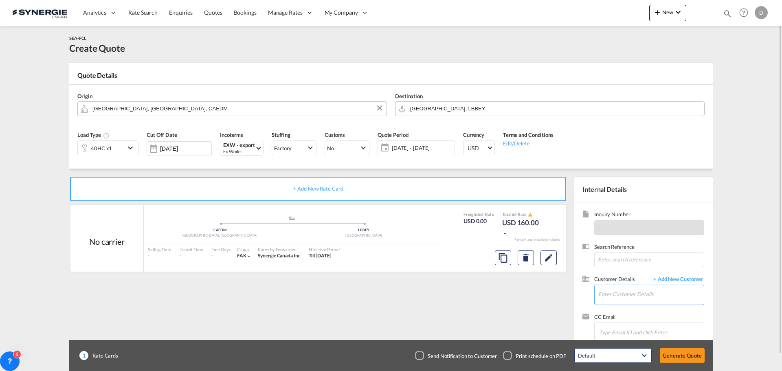
click at [651, 295] on input "Enter Customer Details" at bounding box center [652, 294] width 106 height 18
paste input "[EMAIL_ADDRESS][DOMAIN_NAME]"
click at [628, 276] on div "[PERSON_NAME] [PERSON_NAME][EMAIL_ADDRESS][DOMAIN_NAME]" at bounding box center [675, 274] width 155 height 22
type input "Safina International, [PERSON_NAME], [EMAIL_ADDRESS][DOMAIN_NAME]"
click at [550, 261] on md-icon "Edit" at bounding box center [549, 258] width 10 height 10
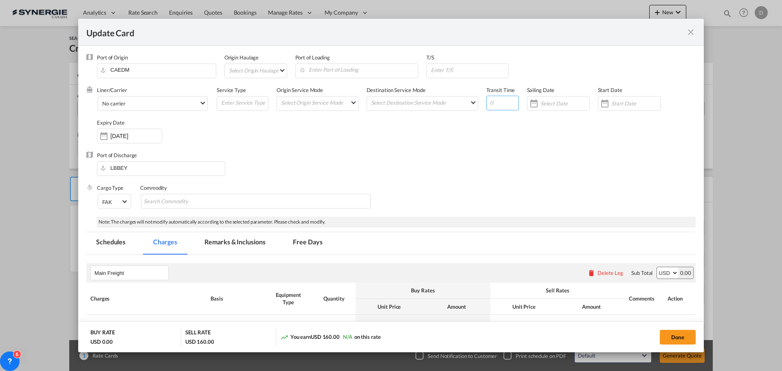
click at [489, 104] on input "Update Card Port ..." at bounding box center [502, 103] width 33 height 15
type input "30"
click at [442, 71] on input "Update Card Port ..." at bounding box center [469, 70] width 78 height 12
paste input "[PERSON_NAME] [PERSON_NAME] (ITGIT)"
click at [445, 69] on input "[PERSON_NAME] [PERSON_NAME] (ITGIT)" at bounding box center [469, 70] width 78 height 12
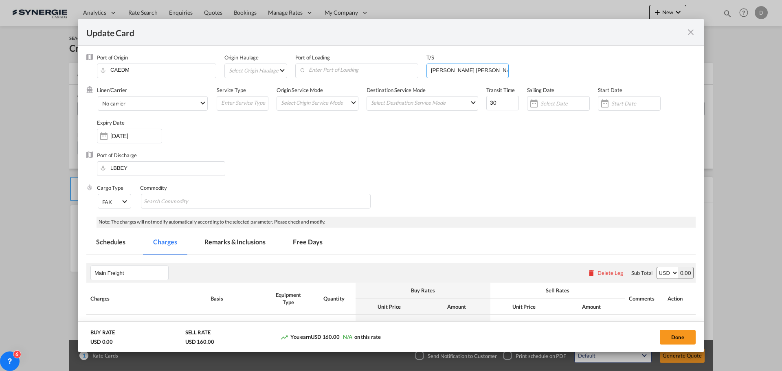
click at [433, 70] on input "[PERSON_NAME] [PERSON_NAME] (ITGIT)" at bounding box center [469, 70] width 78 height 12
type input "[PERSON_NAME] [PERSON_NAME] (ITGIT)"
click at [338, 72] on input "Enter Port of Loading" at bounding box center [358, 70] width 119 height 12
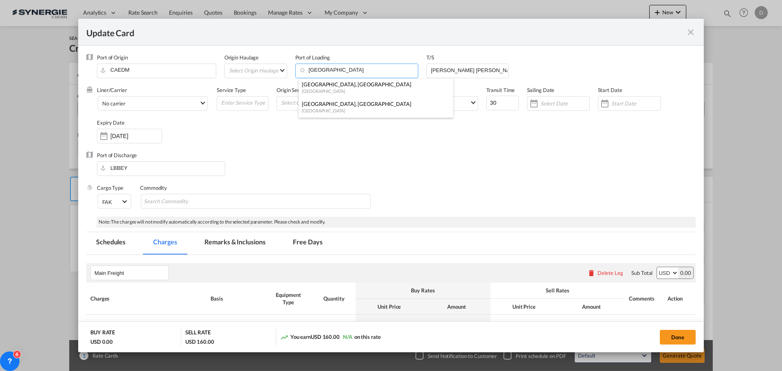
click at [331, 106] on div "[GEOGRAPHIC_DATA], [GEOGRAPHIC_DATA]" at bounding box center [373, 103] width 143 height 7
type input "[GEOGRAPHIC_DATA], [GEOGRAPHIC_DATA], CAMTR"
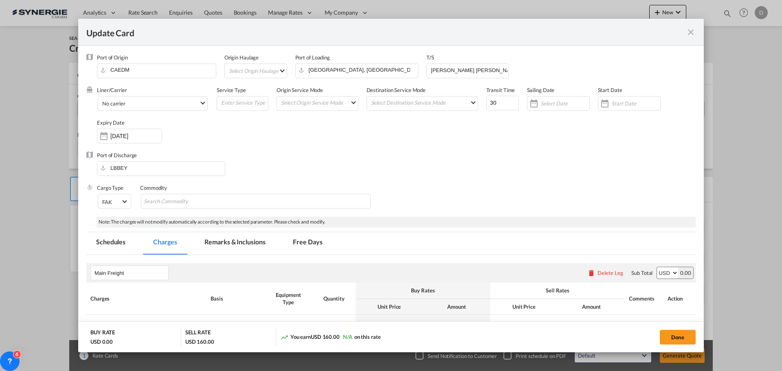
click at [282, 68] on md-select "Select Origin Haulage rail road barge truck unspecified not available" at bounding box center [257, 70] width 59 height 13
click at [243, 75] on md-option "rail" at bounding box center [257, 71] width 71 height 20
click at [197, 104] on span "No carrier" at bounding box center [150, 103] width 97 height 7
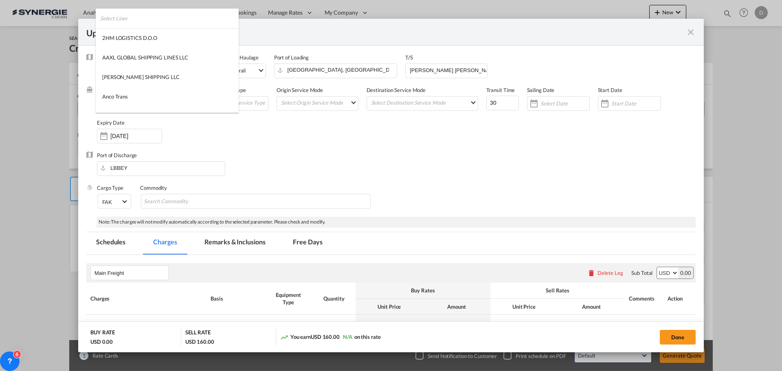
scroll to position [1108, 0]
click at [136, 64] on md-option "MSC" at bounding box center [167, 64] width 143 height 20
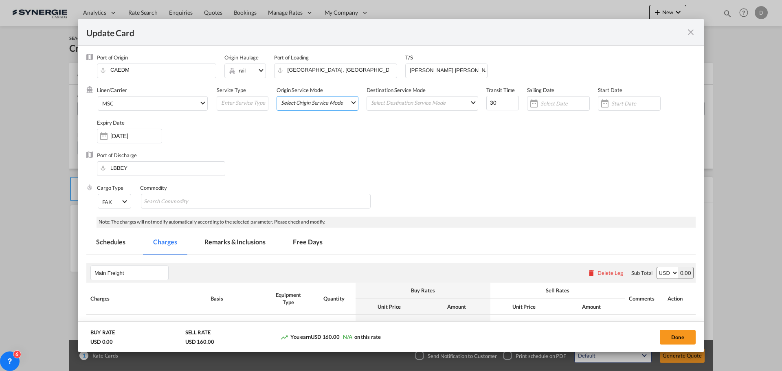
click at [330, 107] on md-select "Select Origin Service Mode SD [GEOGRAPHIC_DATA]" at bounding box center [319, 102] width 78 height 11
click at [321, 130] on md-option "CY" at bounding box center [318, 122] width 90 height 20
click at [412, 104] on md-select "Select Destination Service Mode SD [GEOGRAPHIC_DATA]" at bounding box center [424, 102] width 108 height 11
click at [412, 105] on md-option "SD" at bounding box center [420, 102] width 119 height 20
click at [383, 106] on span "SD" at bounding box center [420, 102] width 99 height 7
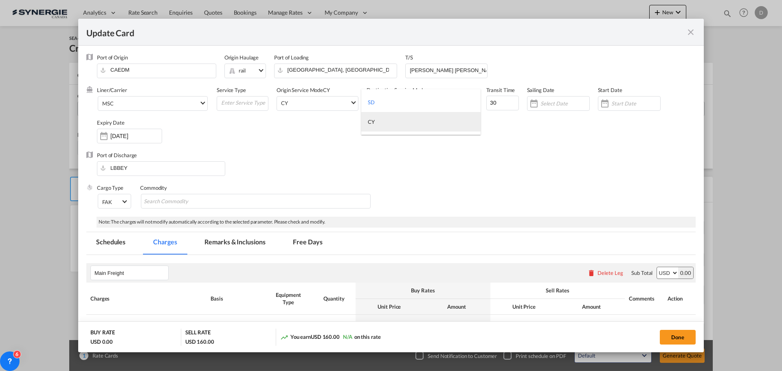
click at [372, 125] on div "CY" at bounding box center [371, 121] width 7 height 7
click at [351, 101] on span "Select Origin Service Mode: CY" at bounding box center [353, 101] width 4 height 4
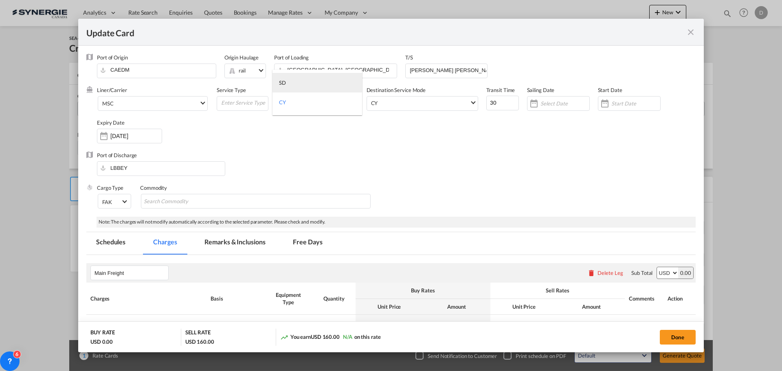
click at [296, 78] on md-option "SD" at bounding box center [318, 83] width 90 height 20
click at [602, 102] on div "Update Card Port ..." at bounding box center [605, 103] width 13 height 16
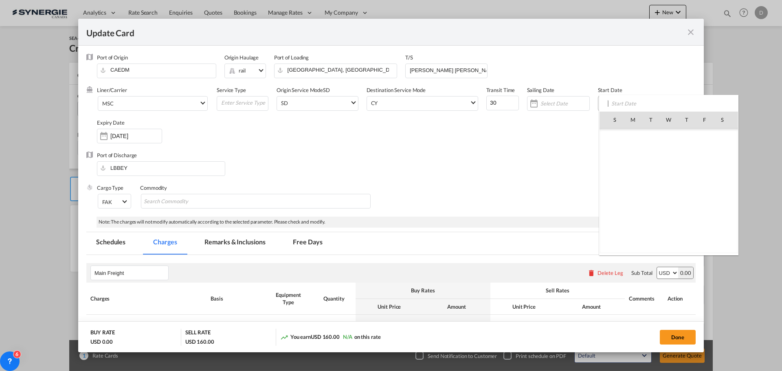
scroll to position [188629, 0]
click at [720, 215] on span "30" at bounding box center [722, 208] width 17 height 17
type input "[DATE]"
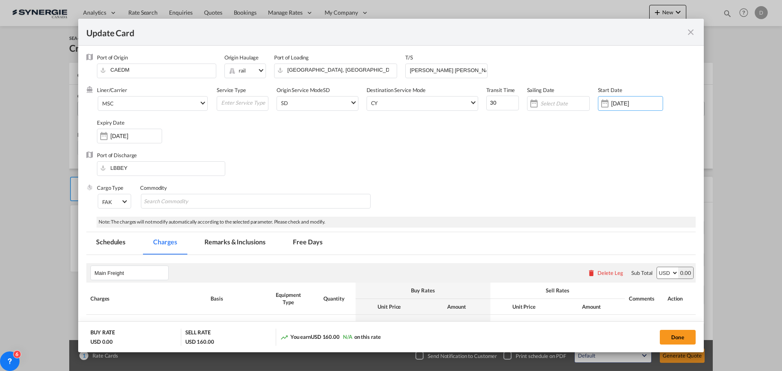
click at [99, 130] on div "Update Card Port ..." at bounding box center [103, 136] width 13 height 16
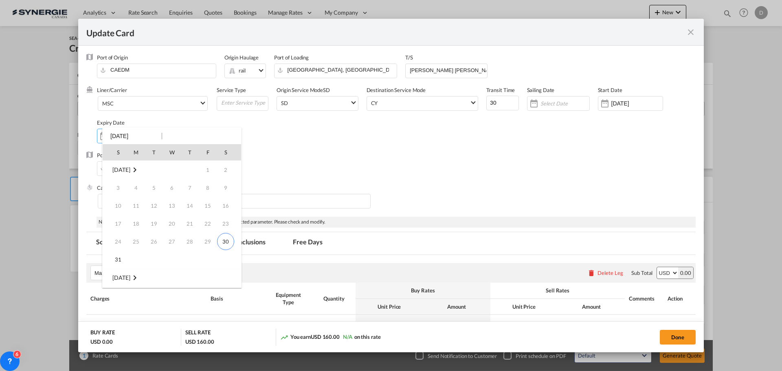
scroll to position [108, 0]
click at [121, 221] on span "14" at bounding box center [118, 224] width 16 height 16
type input "[DATE]"
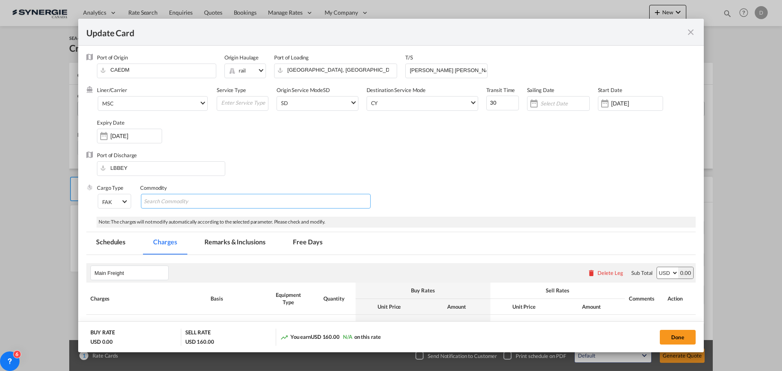
click at [178, 203] on input "Chips input." at bounding box center [181, 201] width 75 height 13
type input "General Cargo"
click at [497, 156] on div "Port of Discharge LBBEY" at bounding box center [391, 168] width 610 height 33
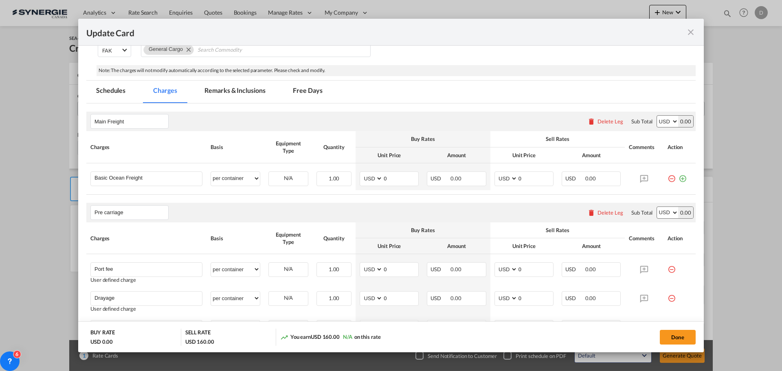
scroll to position [163, 0]
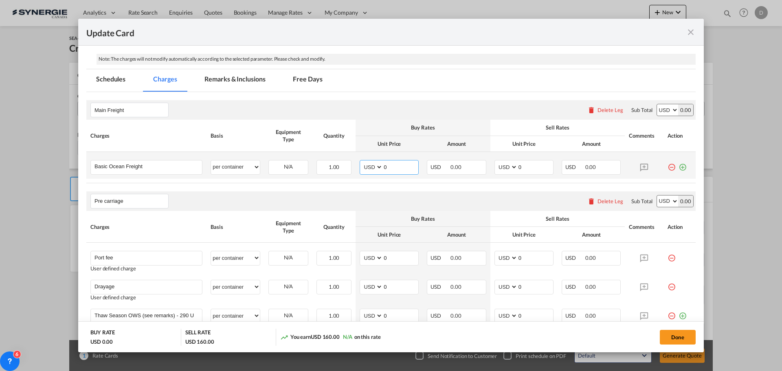
drag, startPoint x: 382, startPoint y: 167, endPoint x: 407, endPoint y: 167, distance: 25.3
click at [407, 167] on input "0" at bounding box center [400, 167] width 35 height 12
type input "4065"
drag, startPoint x: 516, startPoint y: 166, endPoint x: 523, endPoint y: 167, distance: 7.0
click at [523, 167] on input "0" at bounding box center [535, 167] width 35 height 12
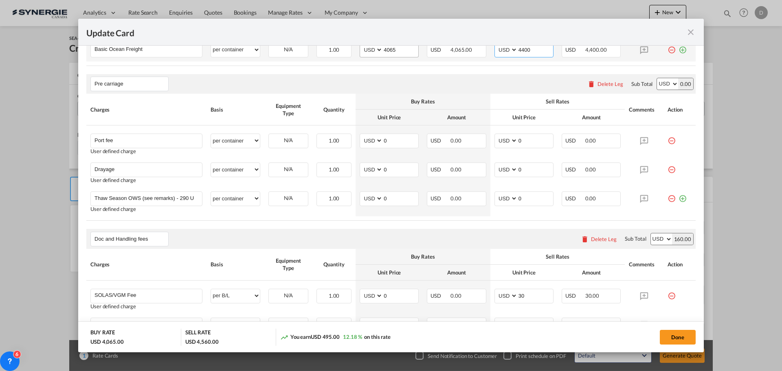
scroll to position [285, 0]
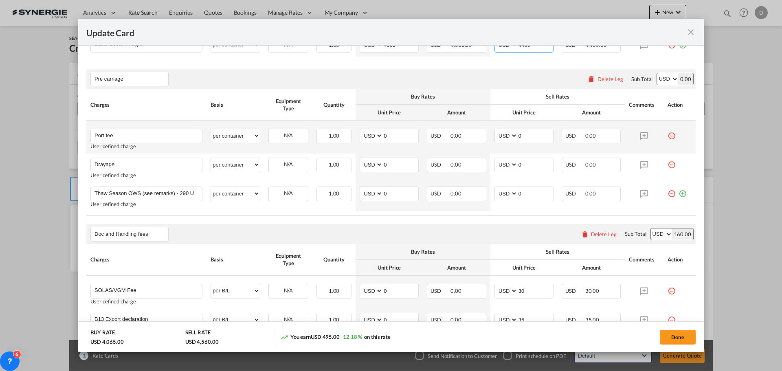
type input "4400"
click at [668, 135] on md-icon "icon-minus-circle-outline red-400-fg" at bounding box center [672, 133] width 8 height 8
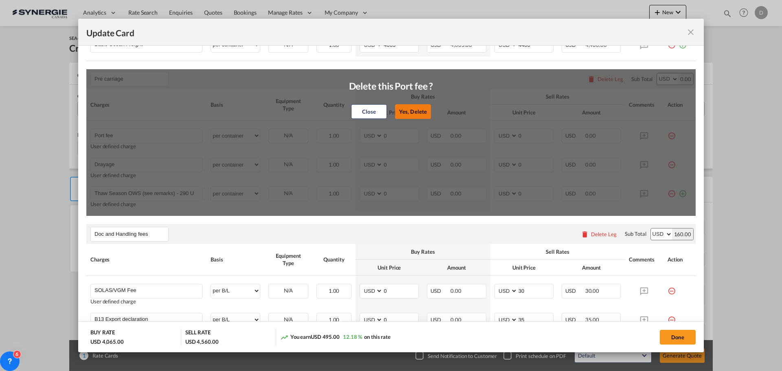
click at [410, 112] on button "Yes, Delete" at bounding box center [413, 111] width 36 height 15
type input "Drayage"
type input "Thaw Season OWS (see remarks) - 290 USD if applicable"
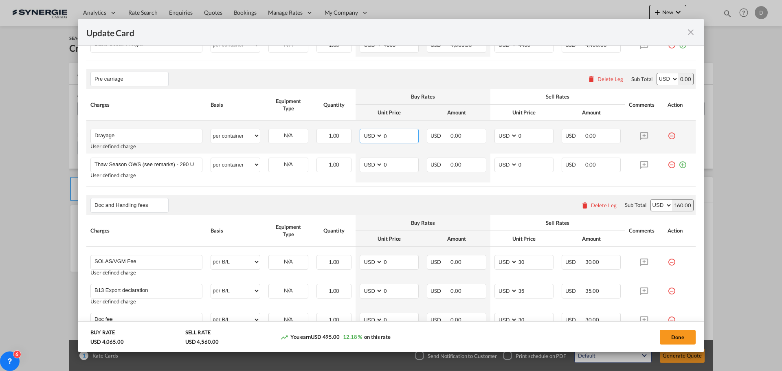
drag, startPoint x: 381, startPoint y: 135, endPoint x: 389, endPoint y: 135, distance: 7.8
click at [389, 135] on input "0" at bounding box center [400, 135] width 35 height 12
type input "1515"
click at [518, 136] on input "0" at bounding box center [535, 135] width 35 height 12
click at [520, 138] on input "1500" at bounding box center [535, 135] width 35 height 12
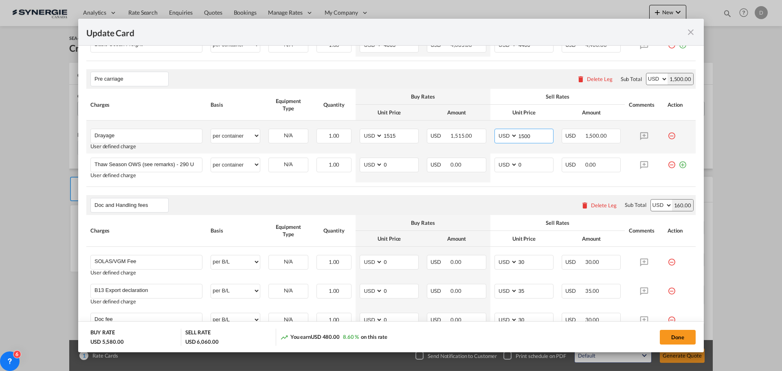
click at [520, 138] on input "1500" at bounding box center [535, 135] width 35 height 12
type input "1800"
drag, startPoint x: 375, startPoint y: 199, endPoint x: 379, endPoint y: 193, distance: 7.3
click at [375, 198] on div "Doc and Handling fees Please enter leg name Leg Name Already Exists Delete Leg …" at bounding box center [391, 205] width 610 height 20
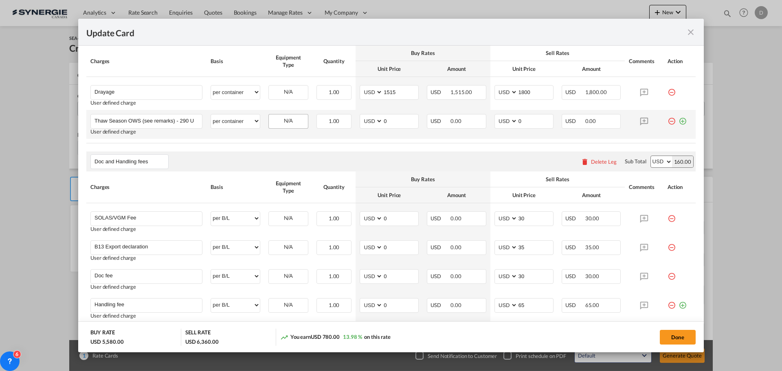
scroll to position [407, 0]
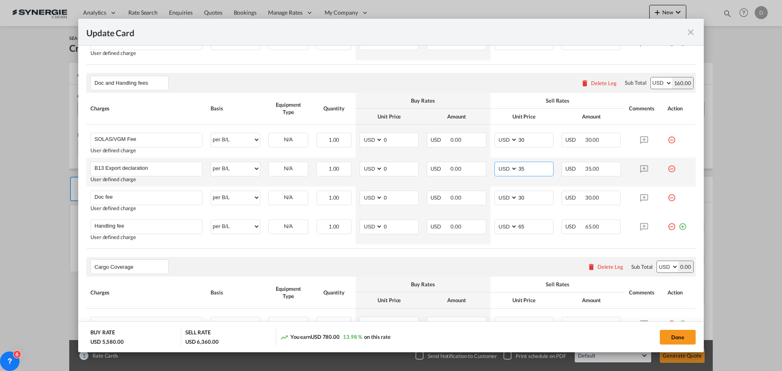
click at [518, 169] on input "35" at bounding box center [535, 168] width 35 height 12
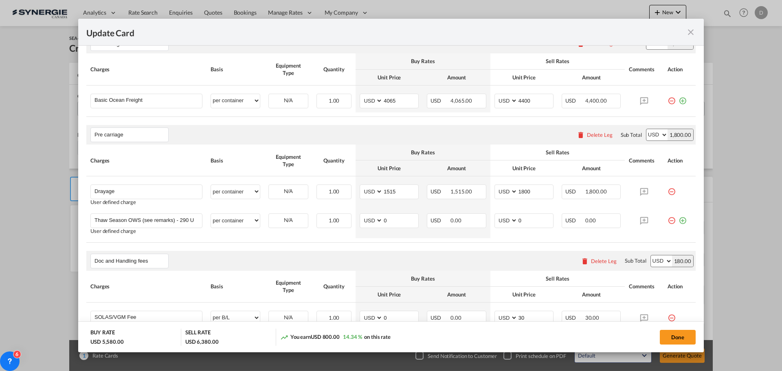
scroll to position [122, 0]
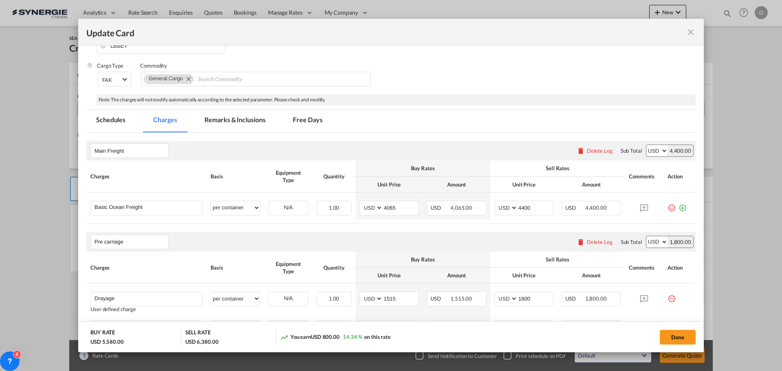
type input "55"
click at [232, 115] on md-tab-item "Remarks & Inclusions" at bounding box center [235, 121] width 80 height 22
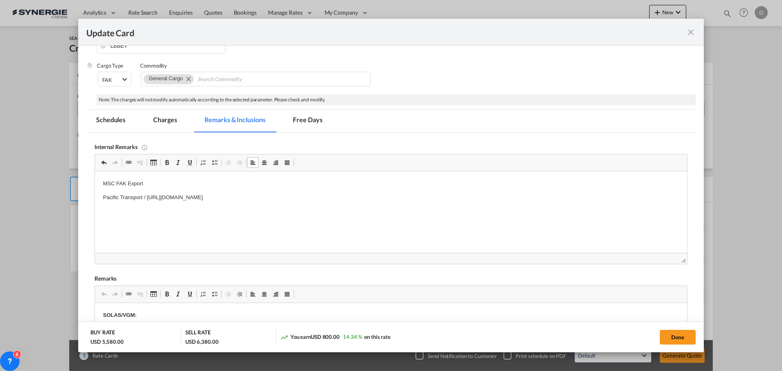
drag, startPoint x: 127, startPoint y: 181, endPoint x: 106, endPoint y: 209, distance: 35.5
click at [106, 209] on p "Editor, editor16" at bounding box center [391, 211] width 576 height 9
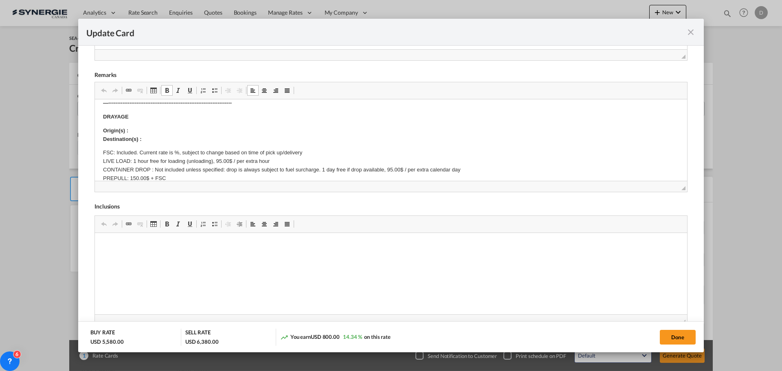
scroll to position [41, 0]
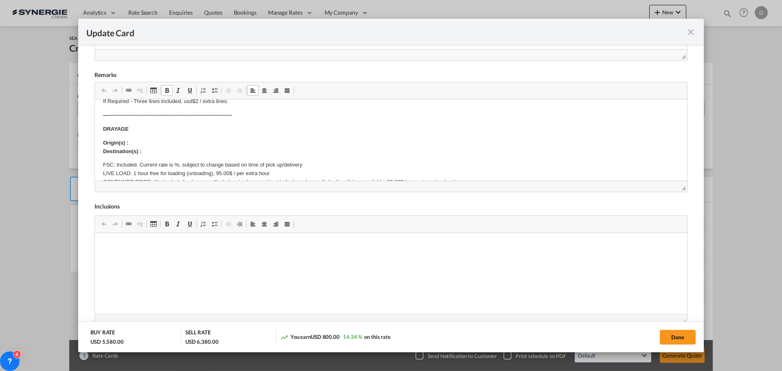
click at [147, 144] on p "Origin(s) : Destination(s) :" at bounding box center [391, 147] width 576 height 17
drag, startPoint x: 200, startPoint y: 143, endPoint x: 334, endPoint y: 143, distance: 133.2
click at [334, 143] on p "Origin(s) : [GEOGRAPHIC_DATA]/[GEOGRAPHIC_DATA]/[GEOGRAPHIC_DATA] the rate woul…" at bounding box center [391, 147] width 576 height 17
click at [150, 153] on p "Origin(s) : [GEOGRAPHIC_DATA]/[GEOGRAPHIC_DATA]/[GEOGRAPHIC_DATA] Destination(s…" at bounding box center [391, 147] width 576 height 17
click at [198, 155] on p "Origin(s) : [GEOGRAPHIC_DATA]/[GEOGRAPHIC_DATA]/[GEOGRAPHIC_DATA] Destination(s…" at bounding box center [391, 147] width 576 height 17
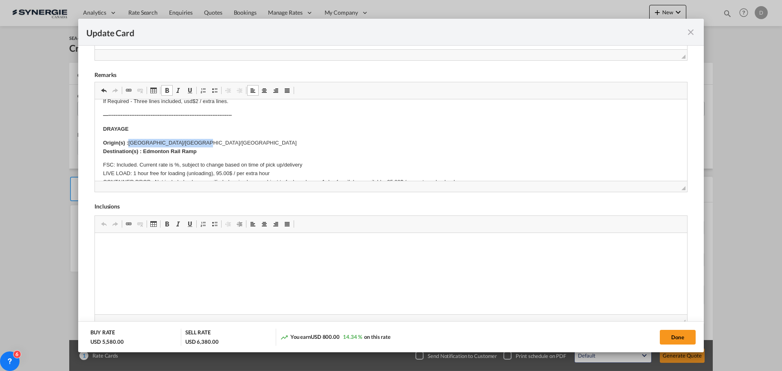
drag, startPoint x: 130, startPoint y: 141, endPoint x: 214, endPoint y: 136, distance: 84.1
click at [214, 136] on body "SOLAS/VGM: If container scaling is needed, please add 150.00$ USD per occurrenc…" at bounding box center [391, 303] width 576 height 472
drag, startPoint x: 136, startPoint y: 40, endPoint x: 166, endPoint y: 89, distance: 58.0
click at [166, 89] on span "Update Card Port ..." at bounding box center [167, 90] width 7 height 7
click at [254, 135] on body "SOLAS/VGM: If container scaling is needed, please add 150.00$ USD per occurrenc…" at bounding box center [391, 303] width 576 height 472
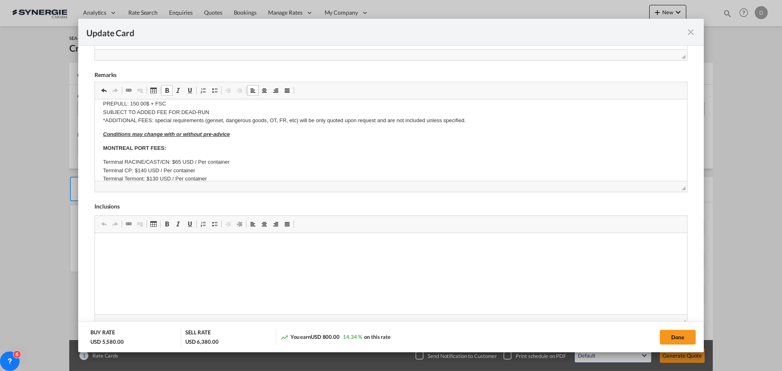
scroll to position [163, 0]
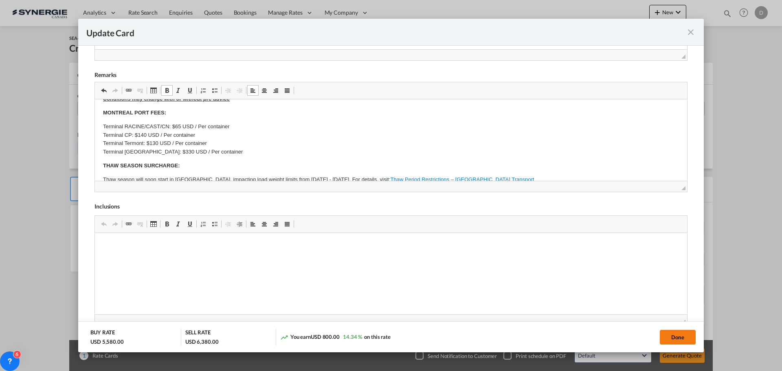
click at [671, 333] on button "Done" at bounding box center [678, 337] width 36 height 15
type input "[DATE]"
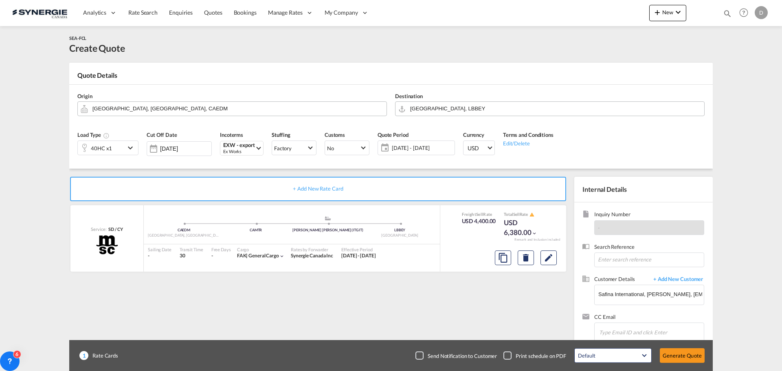
scroll to position [92, 0]
click at [677, 354] on button "Generate Quote" at bounding box center [682, 355] width 45 height 15
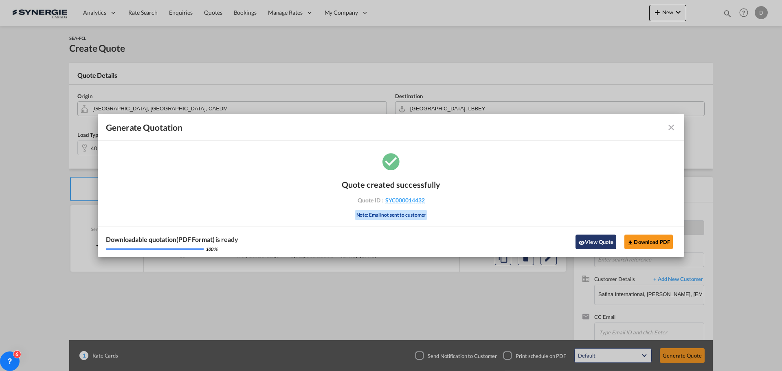
click at [602, 239] on button "View Quote" at bounding box center [596, 242] width 41 height 15
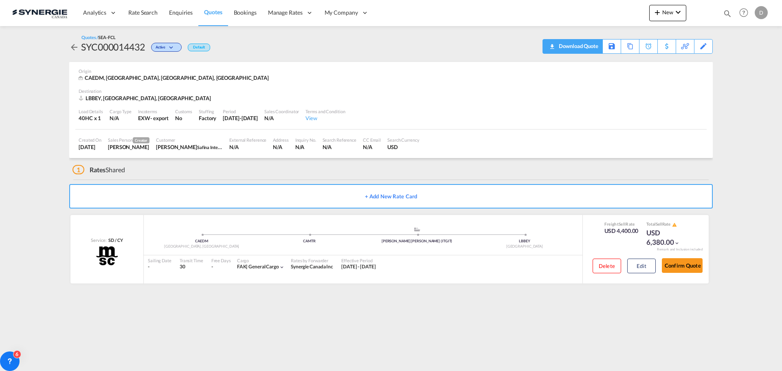
click at [592, 43] on div "Download Quote" at bounding box center [578, 46] width 42 height 13
